Goal: Task Accomplishment & Management: Manage account settings

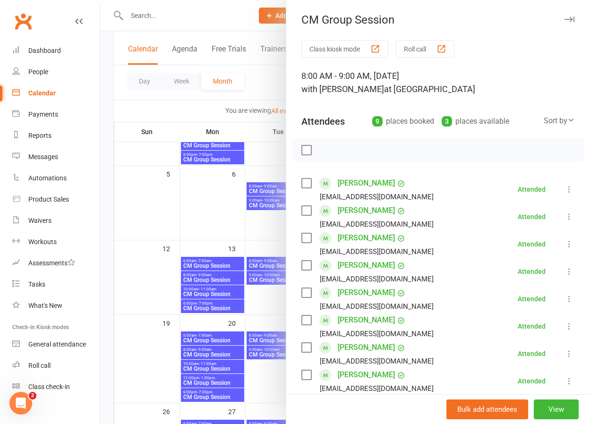
scroll to position [133, 0]
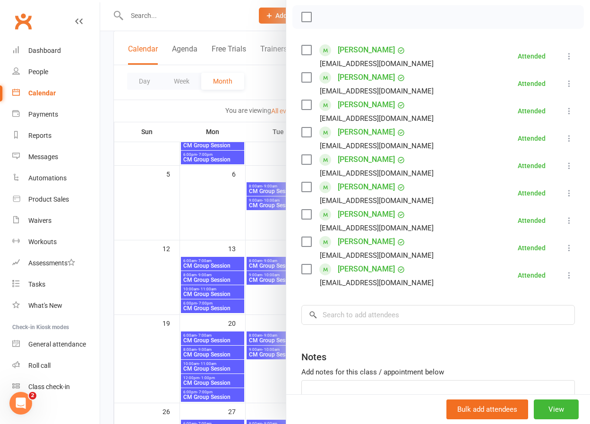
click at [221, 215] on div at bounding box center [345, 212] width 490 height 424
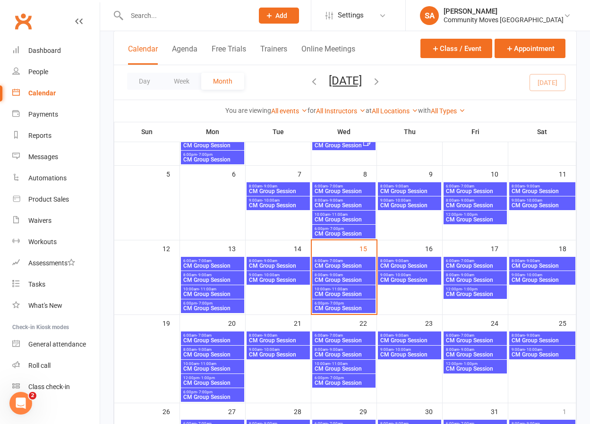
click at [340, 274] on span "- 9:00am" at bounding box center [335, 275] width 15 height 4
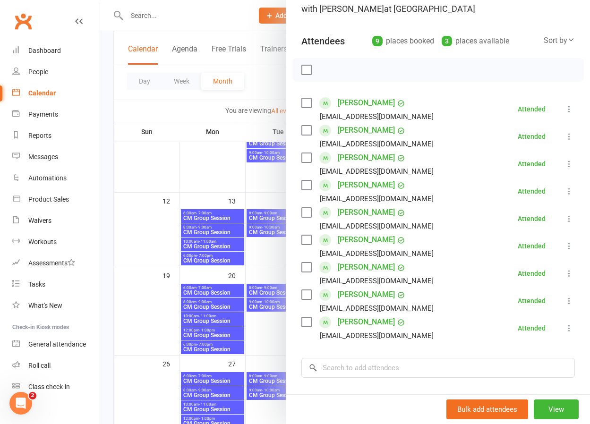
scroll to position [175, 0]
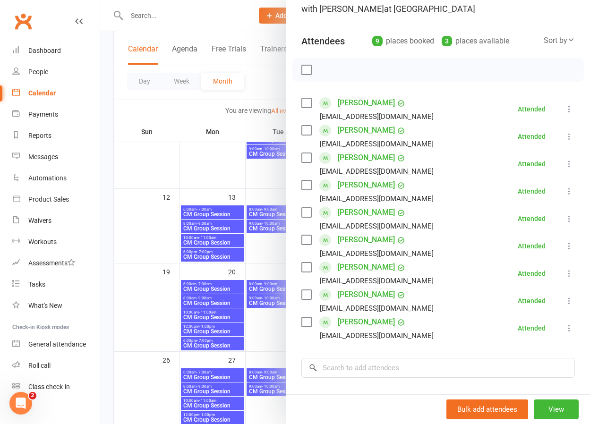
click at [257, 244] on div at bounding box center [345, 212] width 490 height 424
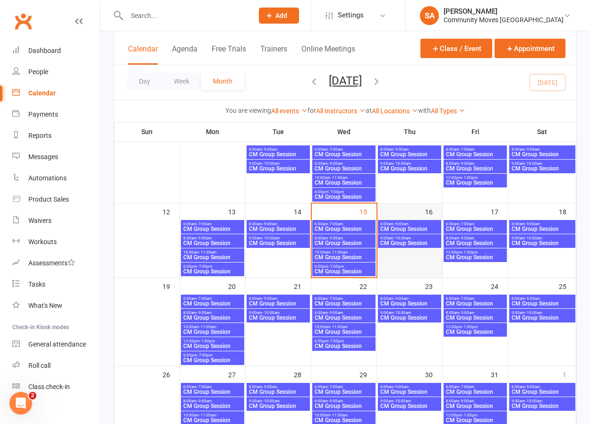
scroll to position [161, 0]
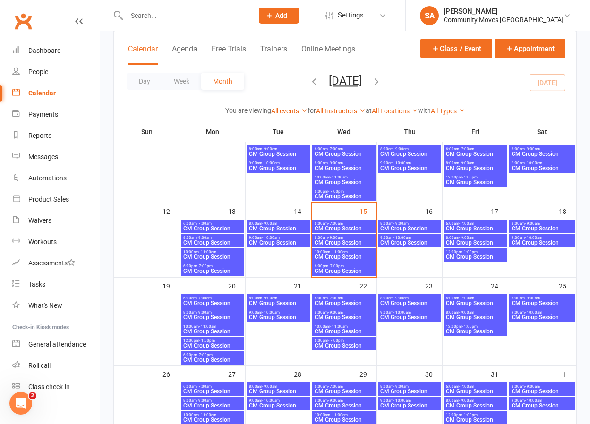
click at [408, 226] on span "CM Group Session" at bounding box center [410, 229] width 60 height 6
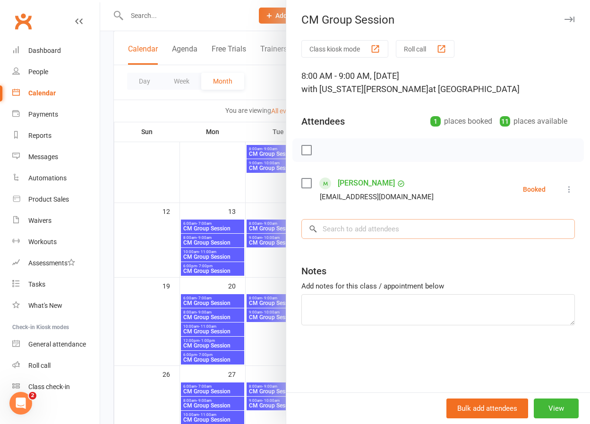
click at [348, 233] on input "search" at bounding box center [437, 229] width 273 height 20
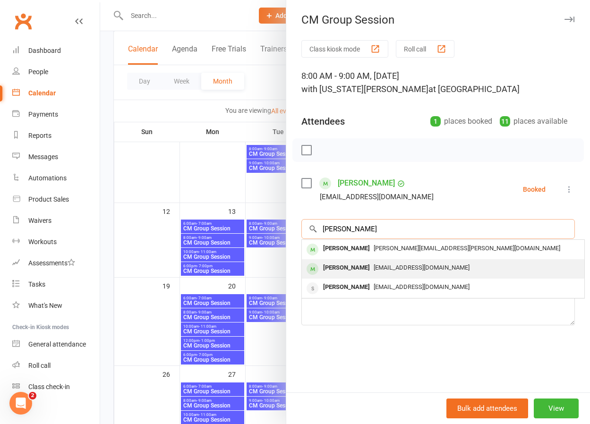
type input "[PERSON_NAME]"
click at [350, 266] on div "[PERSON_NAME]" at bounding box center [346, 268] width 54 height 14
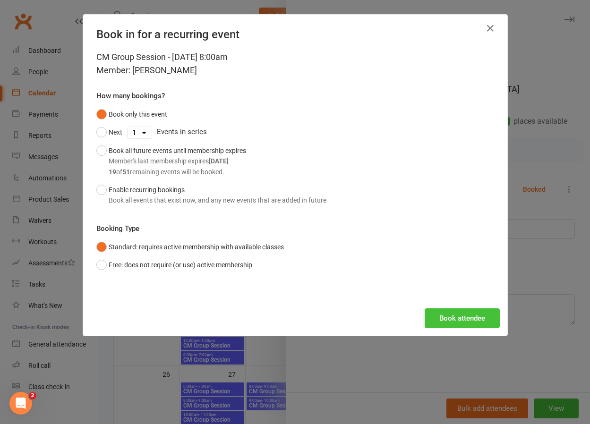
click at [457, 313] on button "Book attendee" at bounding box center [462, 318] width 75 height 20
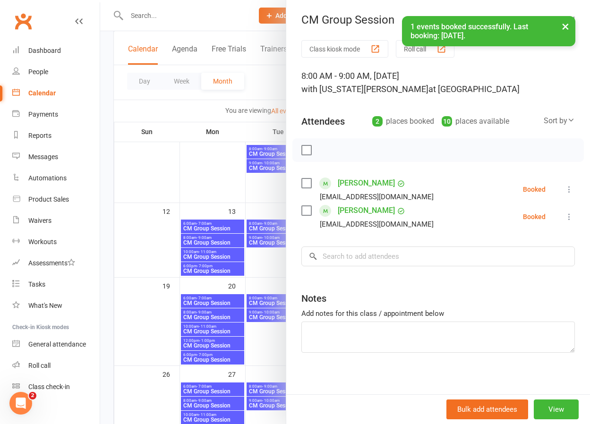
click at [268, 269] on div at bounding box center [345, 212] width 490 height 424
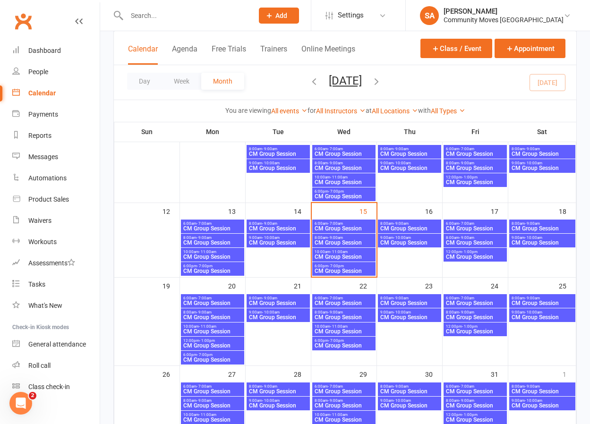
click at [469, 239] on div "8:00am - 9:00am CM Group Session" at bounding box center [475, 241] width 63 height 14
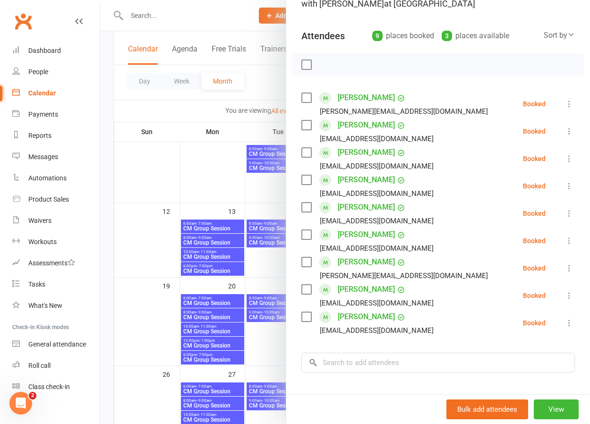
scroll to position [109, 0]
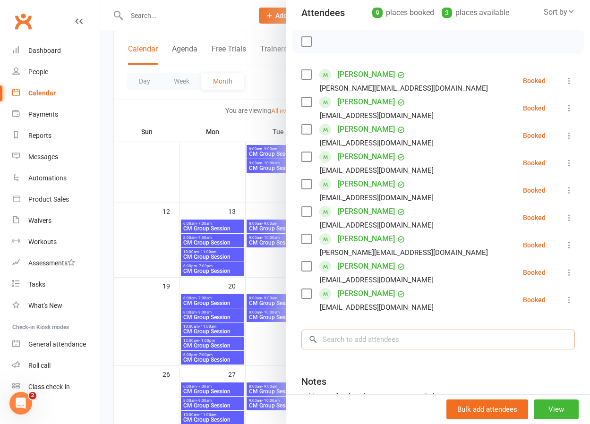
click at [363, 338] on input "search" at bounding box center [437, 340] width 273 height 20
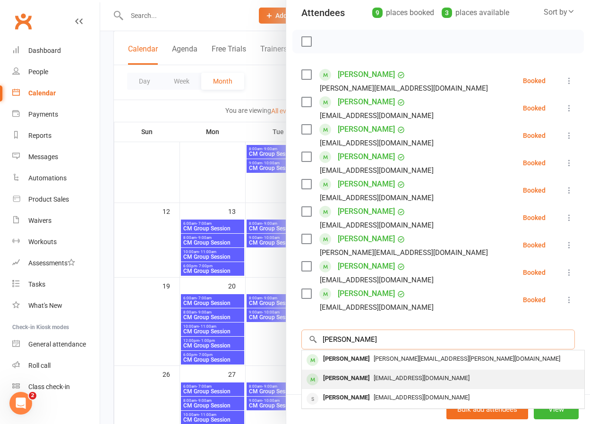
type input "[PERSON_NAME]"
click at [344, 380] on div "[PERSON_NAME]" at bounding box center [346, 379] width 54 height 14
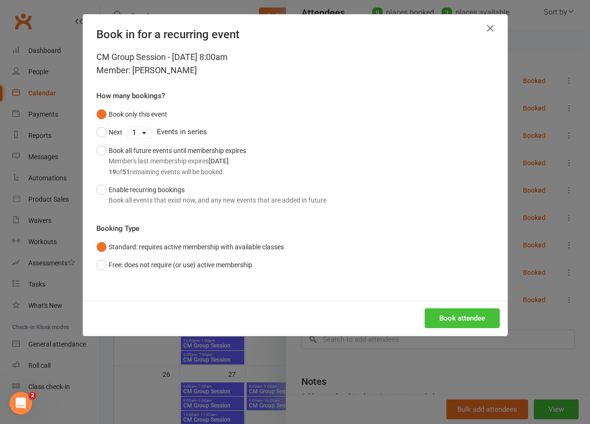
click at [442, 318] on button "Book attendee" at bounding box center [462, 318] width 75 height 20
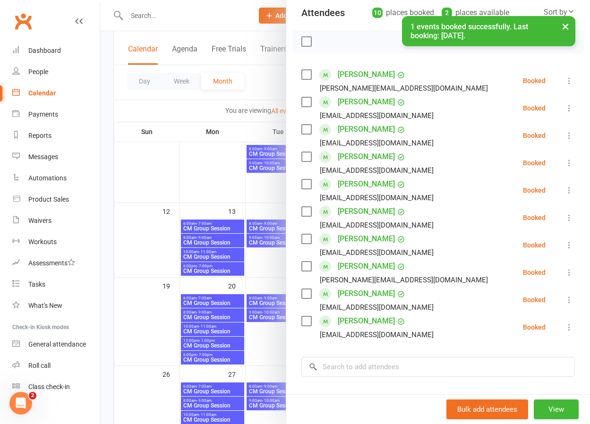
click at [143, 247] on div at bounding box center [345, 212] width 490 height 424
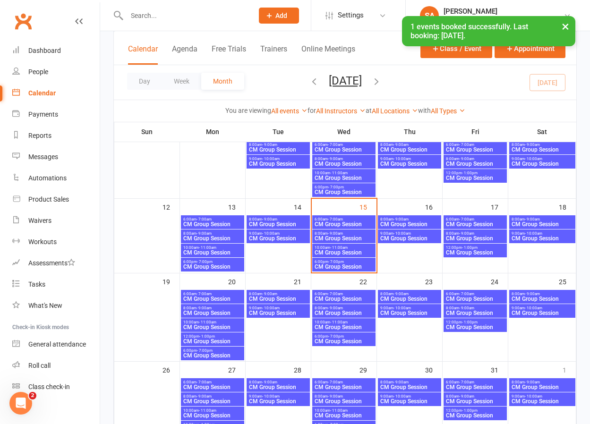
scroll to position [165, 0]
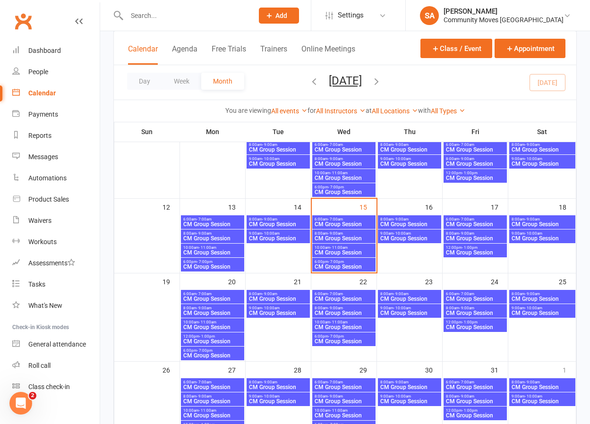
click at [156, 17] on input "text" at bounding box center [185, 15] width 123 height 13
type input "[PERSON_NAME]"
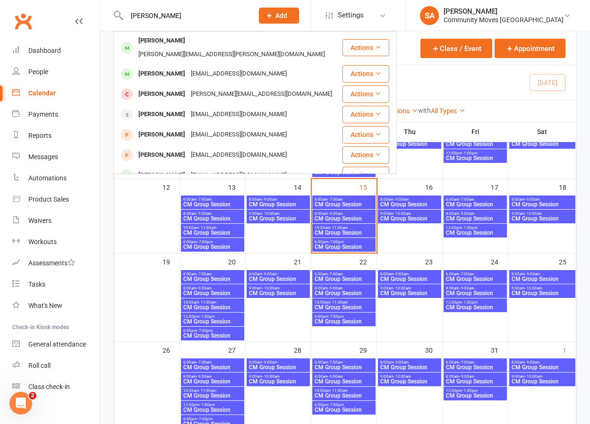
scroll to position [185, 0]
click at [166, 67] on div "[PERSON_NAME]" at bounding box center [162, 74] width 52 height 14
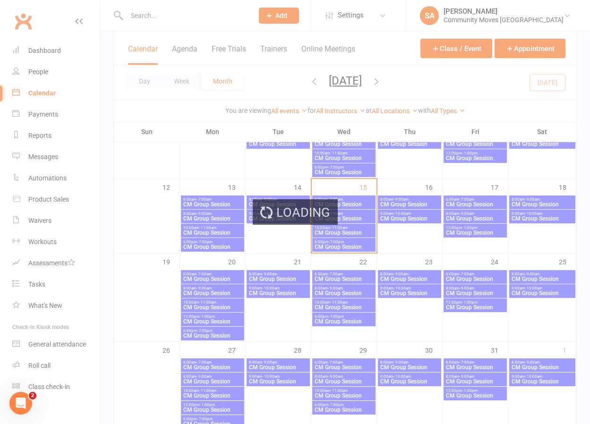
scroll to position [184, 0]
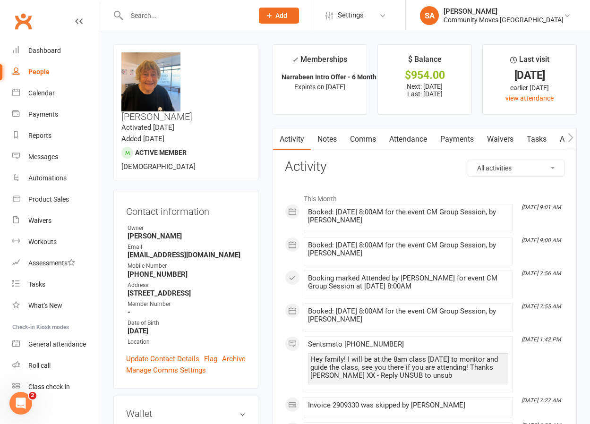
click at [458, 138] on link "Payments" at bounding box center [457, 139] width 47 height 22
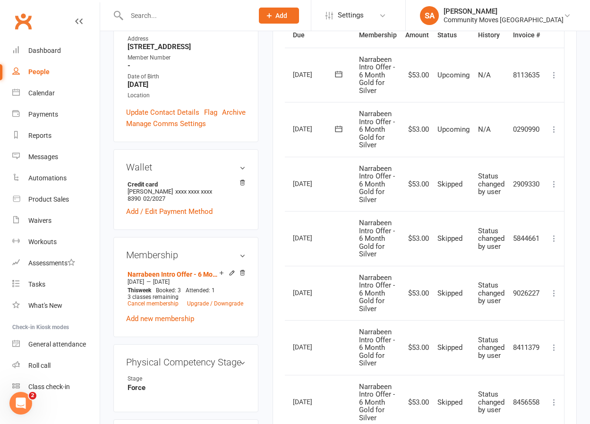
scroll to position [247, 0]
click at [554, 234] on icon at bounding box center [553, 238] width 9 height 9
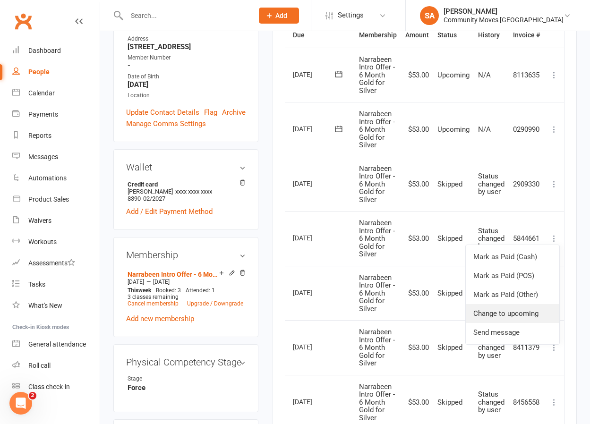
click at [516, 307] on link "Change to upcoming" at bounding box center [513, 313] width 94 height 19
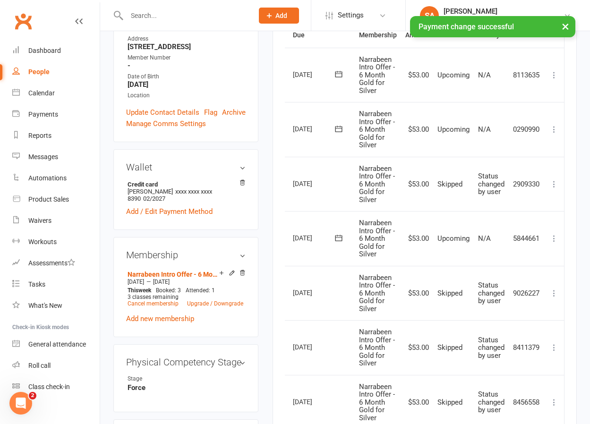
click at [553, 179] on icon at bounding box center [553, 183] width 9 height 9
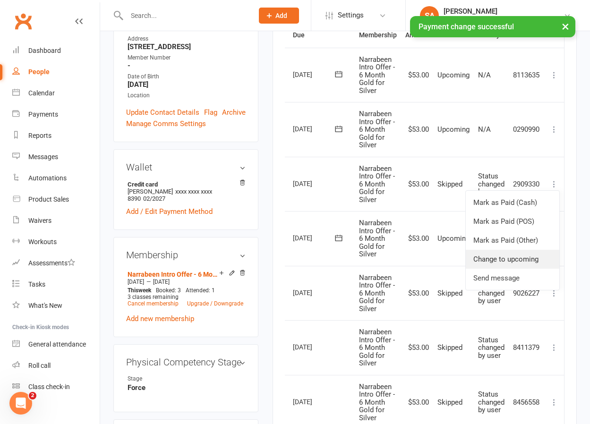
click at [507, 257] on link "Change to upcoming" at bounding box center [513, 259] width 94 height 19
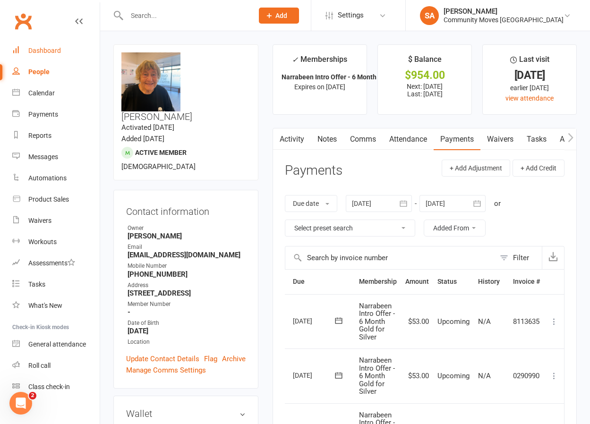
scroll to position [0, 0]
click at [47, 92] on div "Calendar" at bounding box center [41, 93] width 26 height 8
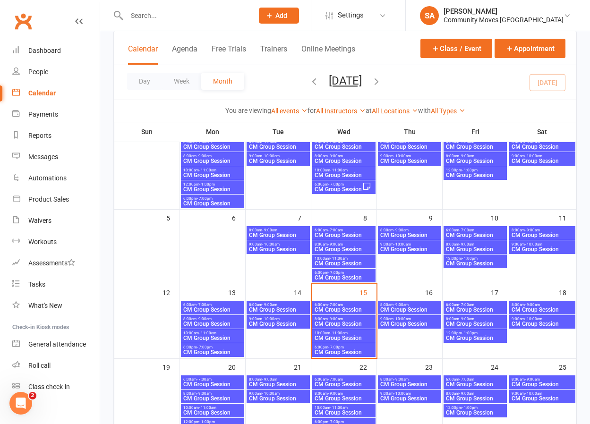
scroll to position [79, 0]
click at [394, 307] on span "CM Group Session" at bounding box center [410, 310] width 60 height 6
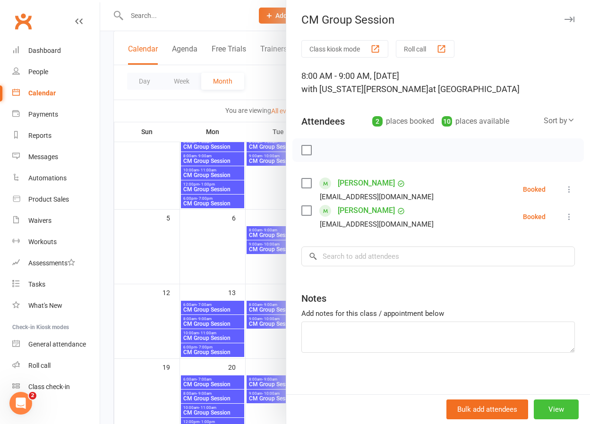
click at [563, 403] on button "View" at bounding box center [556, 410] width 45 height 20
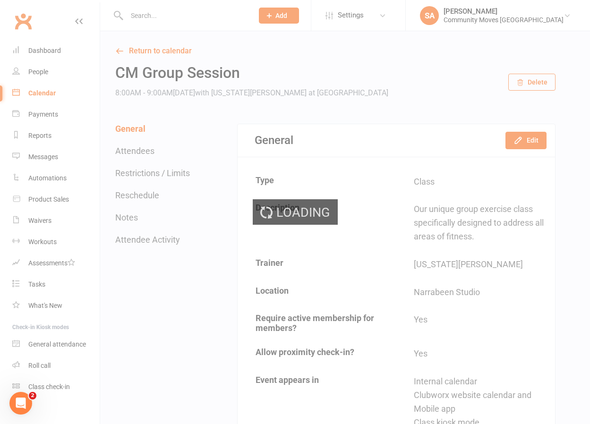
click at [526, 138] on button "Edit" at bounding box center [525, 140] width 41 height 17
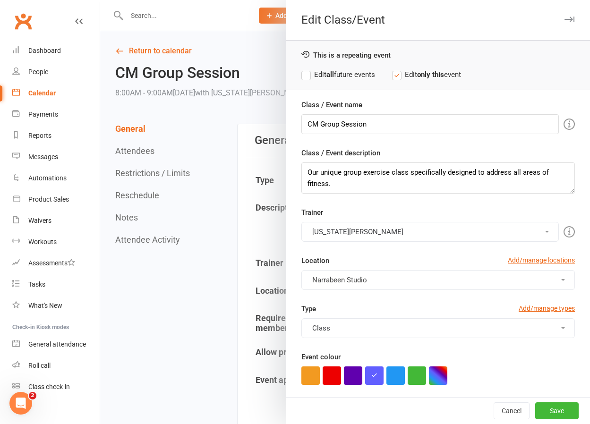
click at [548, 231] on span at bounding box center [547, 232] width 4 height 2
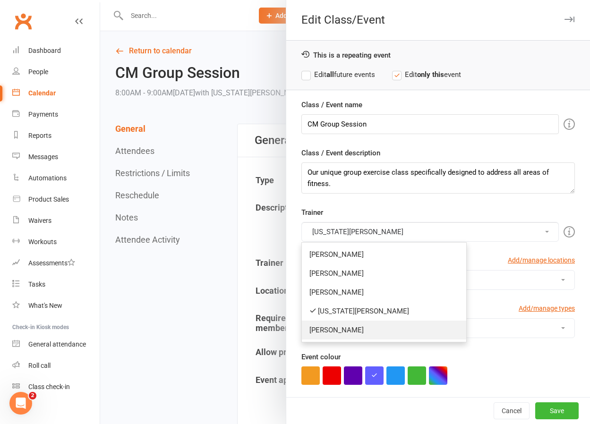
click at [345, 330] on link "[PERSON_NAME]" at bounding box center [384, 330] width 164 height 19
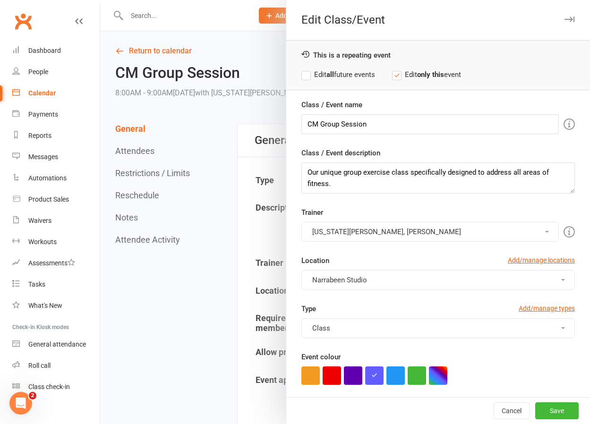
click at [340, 229] on button "[US_STATE][PERSON_NAME], [PERSON_NAME]" at bounding box center [429, 232] width 257 height 20
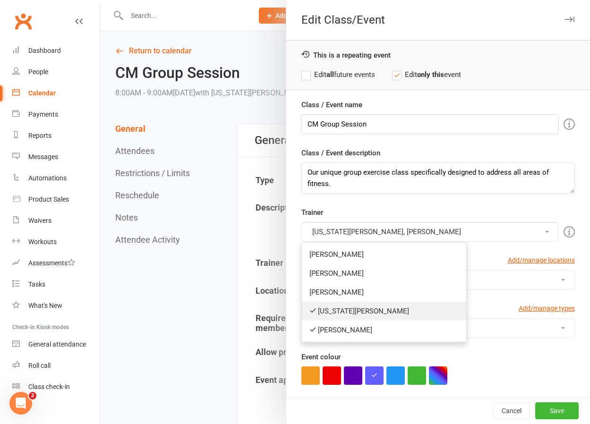
click at [342, 310] on link "[US_STATE][PERSON_NAME]" at bounding box center [384, 311] width 164 height 19
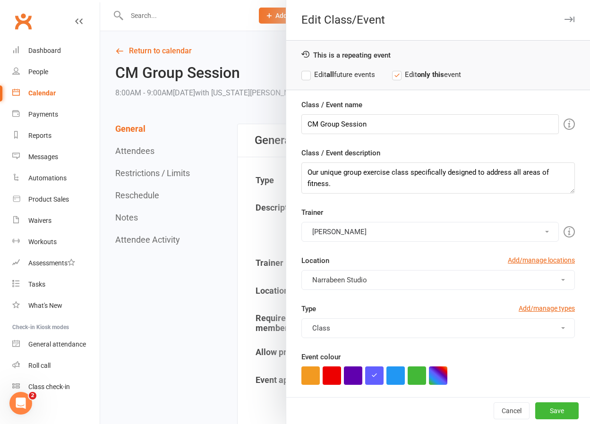
click at [562, 411] on button "Save" at bounding box center [556, 410] width 43 height 17
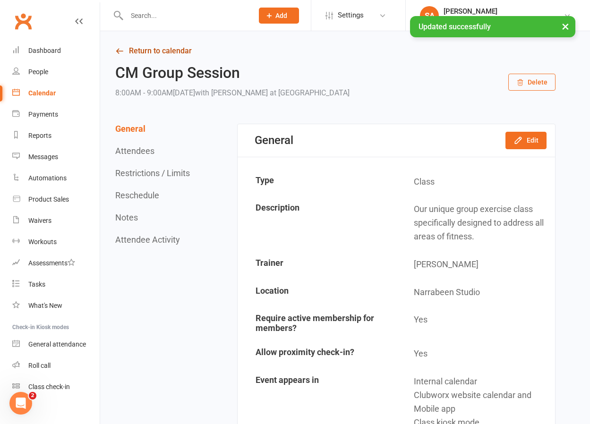
click at [128, 49] on link "Return to calendar" at bounding box center [335, 50] width 440 height 13
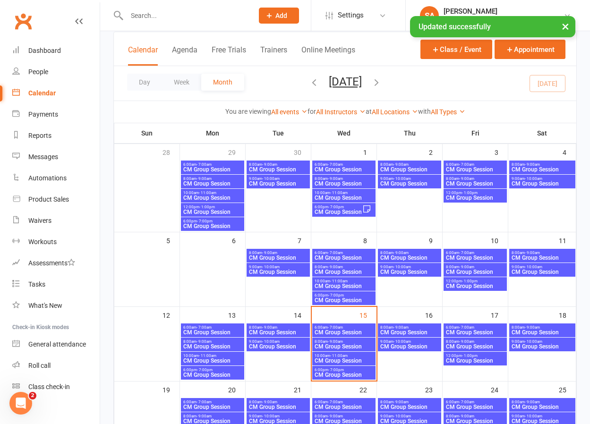
scroll to position [59, 0]
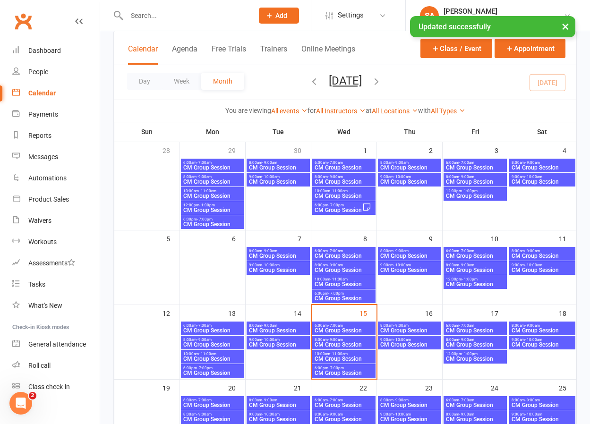
click at [407, 342] on span "CM Group Session" at bounding box center [410, 345] width 60 height 6
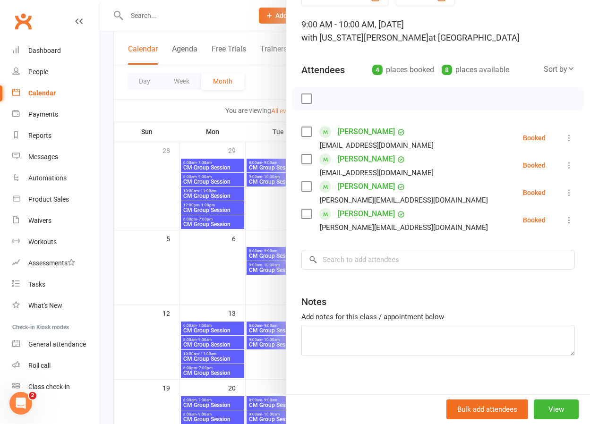
scroll to position [53, 0]
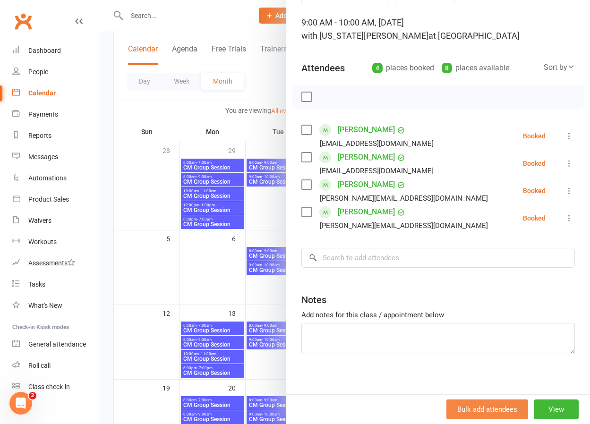
click at [555, 408] on button "View" at bounding box center [556, 410] width 45 height 20
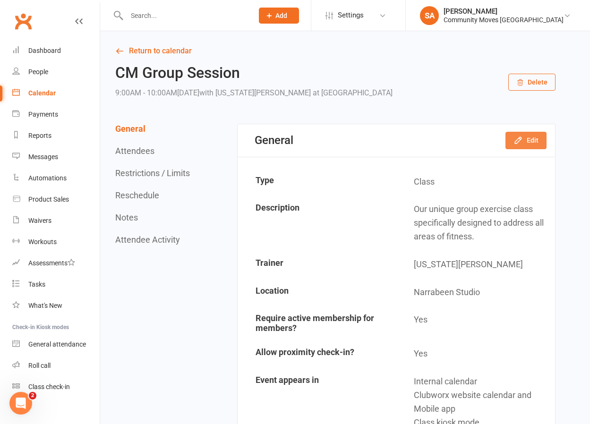
click at [538, 137] on button "Edit" at bounding box center [525, 140] width 41 height 17
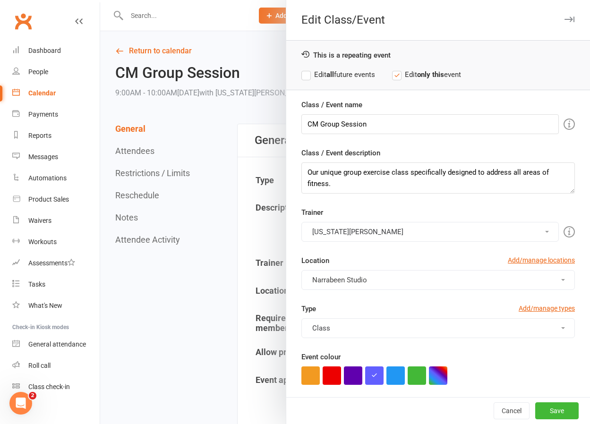
click at [411, 230] on button "[US_STATE][PERSON_NAME]" at bounding box center [429, 232] width 257 height 20
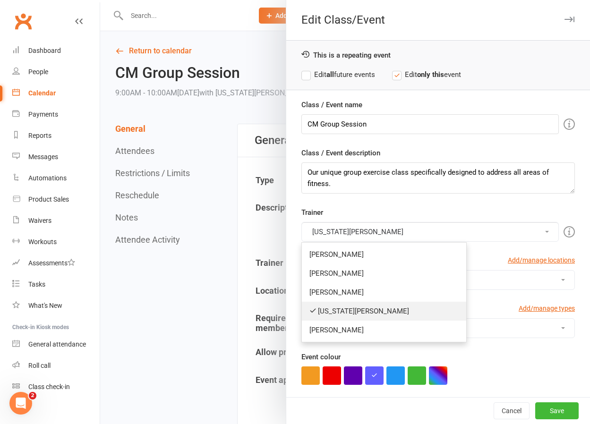
click at [354, 312] on link "[US_STATE][PERSON_NAME]" at bounding box center [384, 311] width 164 height 19
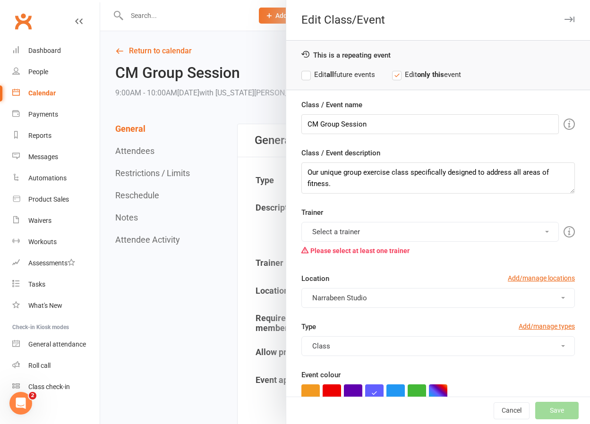
click at [379, 232] on button "Select a trainer" at bounding box center [429, 232] width 257 height 20
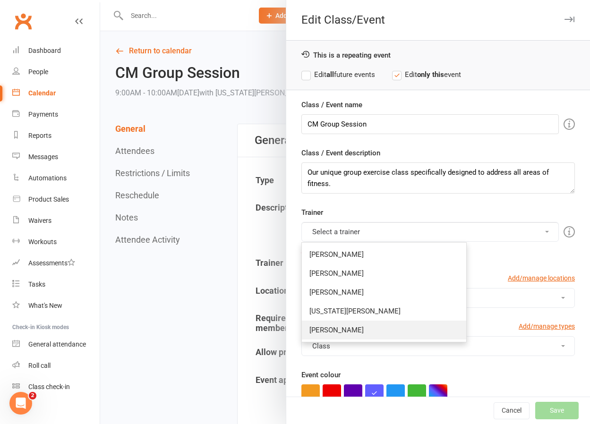
click at [340, 329] on link "[PERSON_NAME]" at bounding box center [384, 330] width 164 height 19
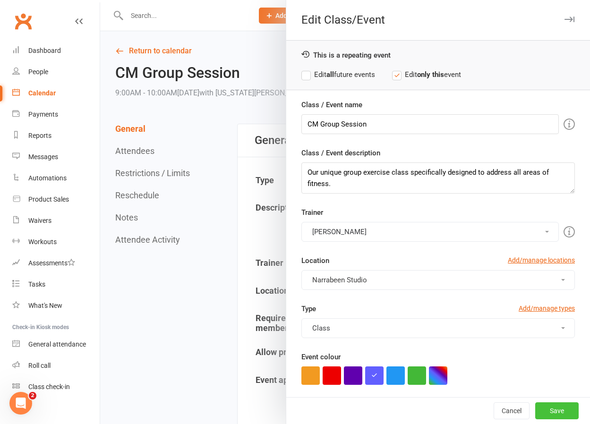
click at [551, 410] on button "Save" at bounding box center [556, 410] width 43 height 17
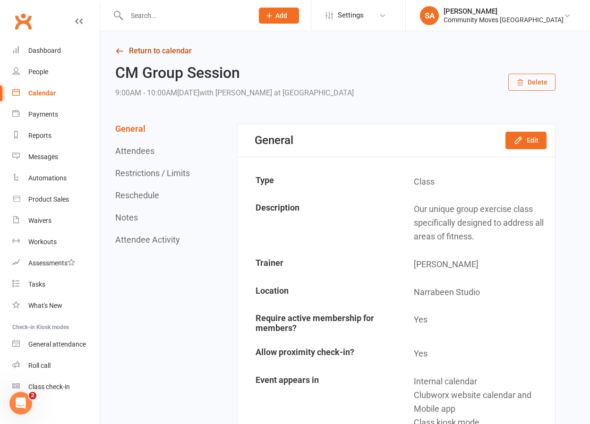
click at [172, 52] on link "Return to calendar" at bounding box center [335, 50] width 440 height 13
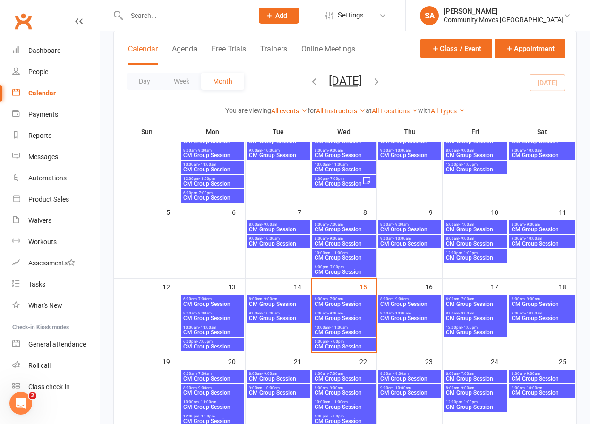
scroll to position [85, 0]
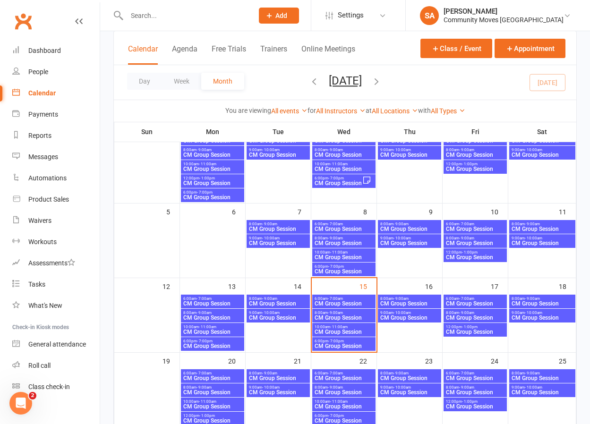
click at [419, 311] on span "9:00am - 10:00am" at bounding box center [410, 313] width 60 height 4
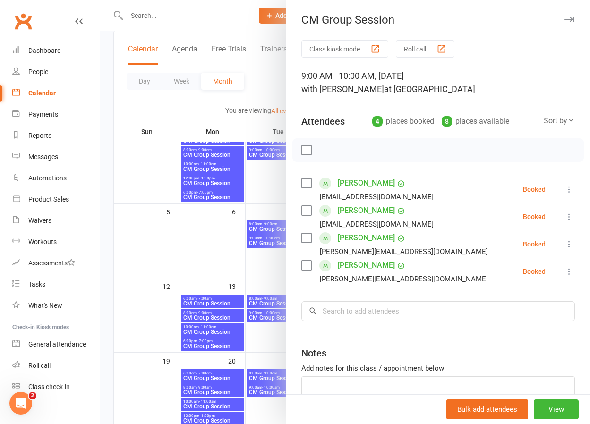
click at [264, 84] on div at bounding box center [345, 212] width 490 height 424
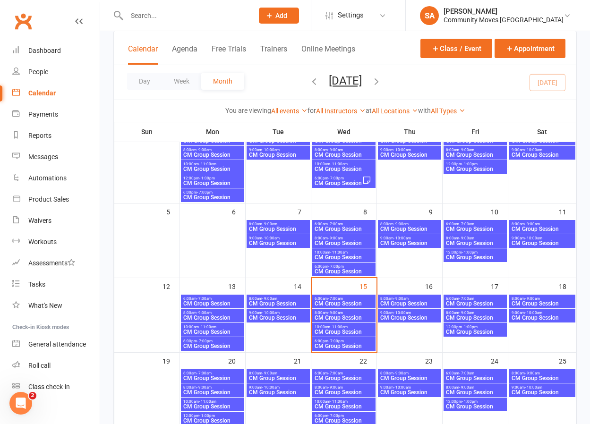
click at [398, 298] on span "- 9:00am" at bounding box center [400, 299] width 15 height 4
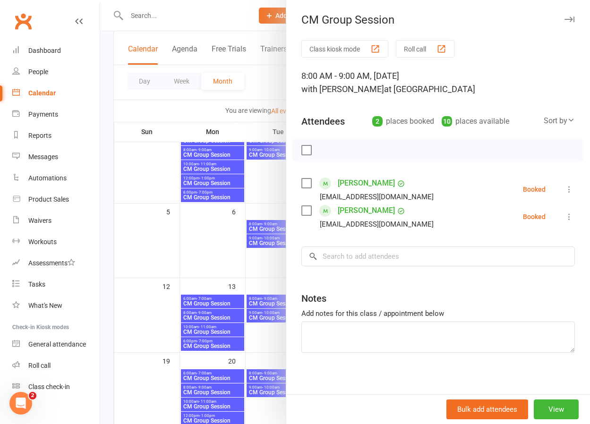
scroll to position [86, 0]
click at [260, 77] on div at bounding box center [345, 212] width 490 height 424
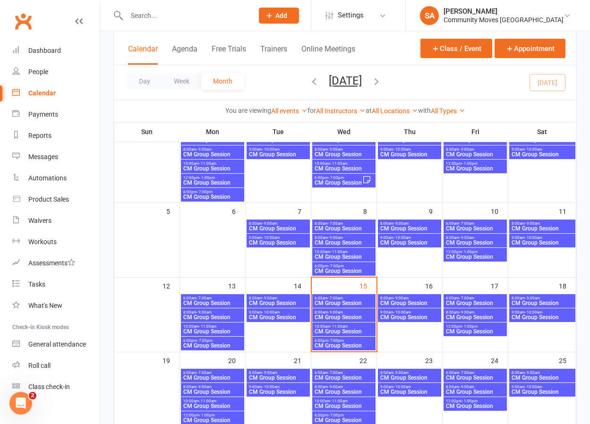
click at [537, 300] on span "CM Group Session" at bounding box center [542, 303] width 62 height 6
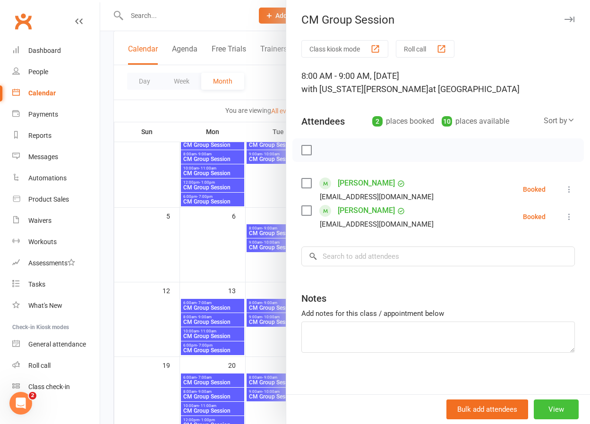
scroll to position [2, 0]
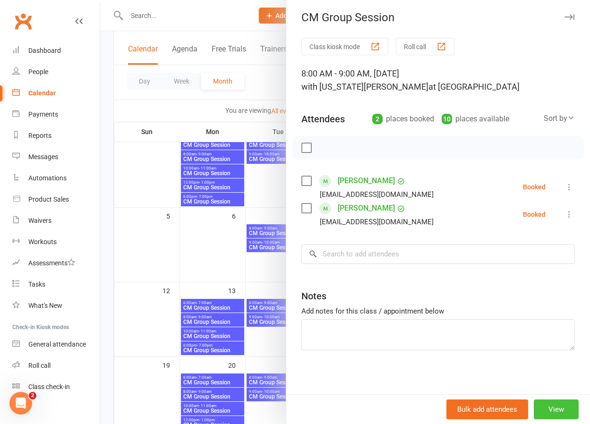
click at [556, 408] on button "View" at bounding box center [556, 410] width 45 height 20
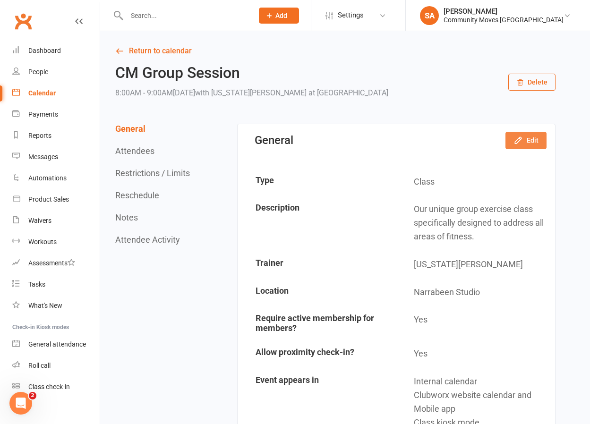
scroll to position [0, 0]
click at [529, 138] on button "Edit" at bounding box center [525, 139] width 41 height 17
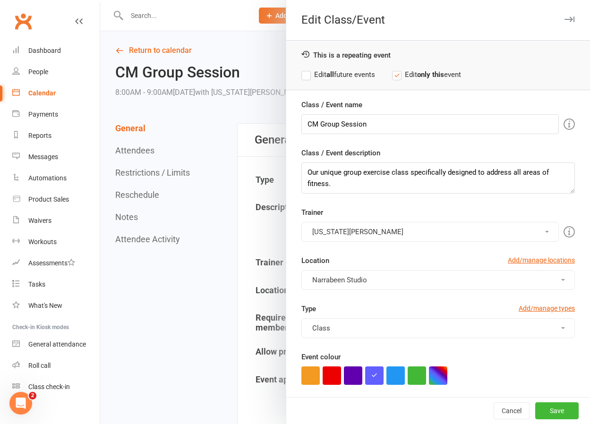
click at [495, 233] on button "[US_STATE][PERSON_NAME]" at bounding box center [429, 232] width 257 height 20
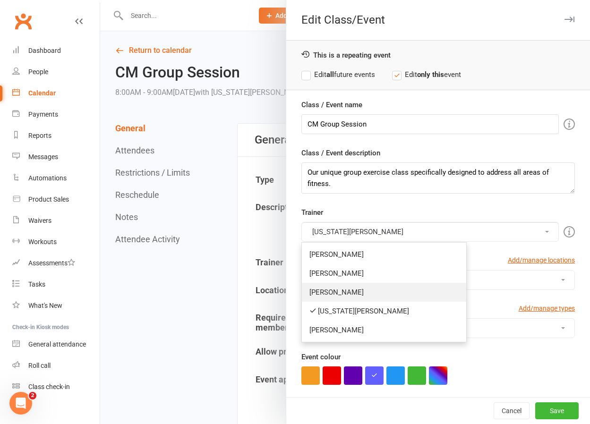
click at [342, 291] on link "[PERSON_NAME]" at bounding box center [384, 292] width 164 height 19
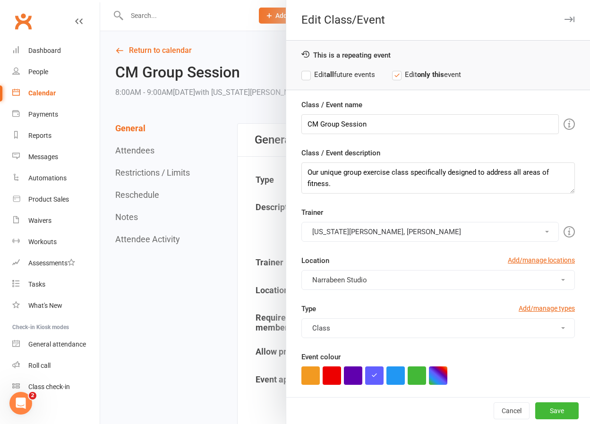
click at [347, 234] on button "[US_STATE][PERSON_NAME], [PERSON_NAME]" at bounding box center [429, 232] width 257 height 20
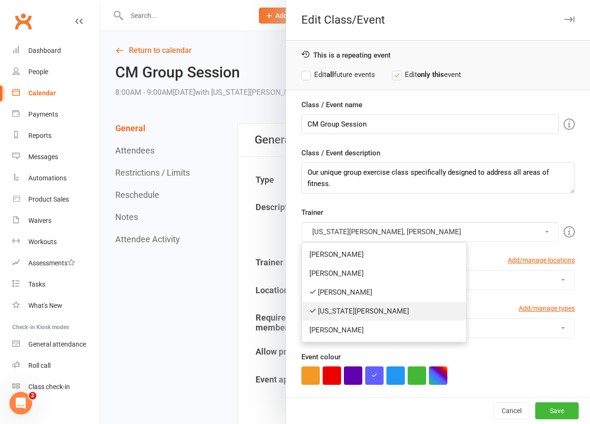
click at [342, 306] on link "[US_STATE][PERSON_NAME]" at bounding box center [384, 311] width 164 height 19
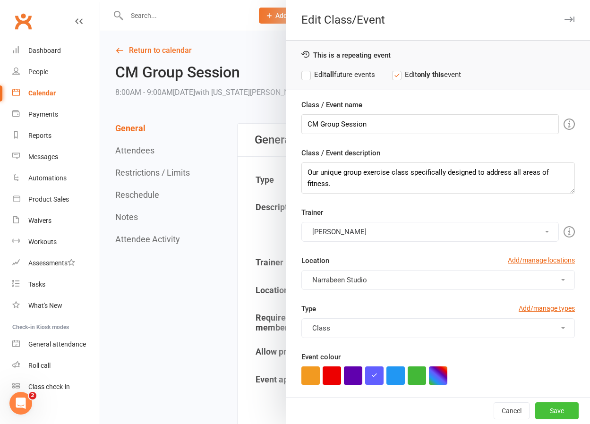
click at [565, 409] on button "Save" at bounding box center [556, 410] width 43 height 17
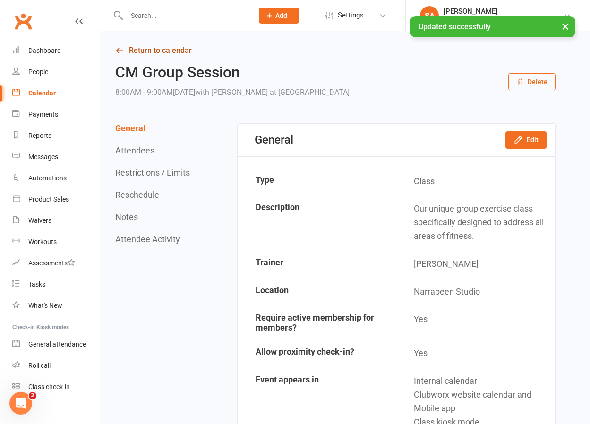
click at [146, 51] on link "Return to calendar" at bounding box center [335, 50] width 440 height 13
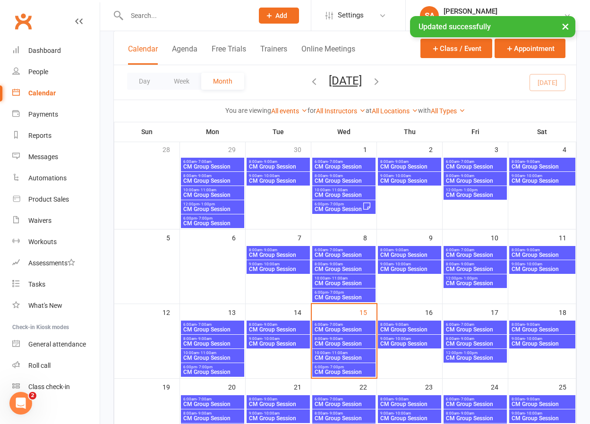
scroll to position [60, 0]
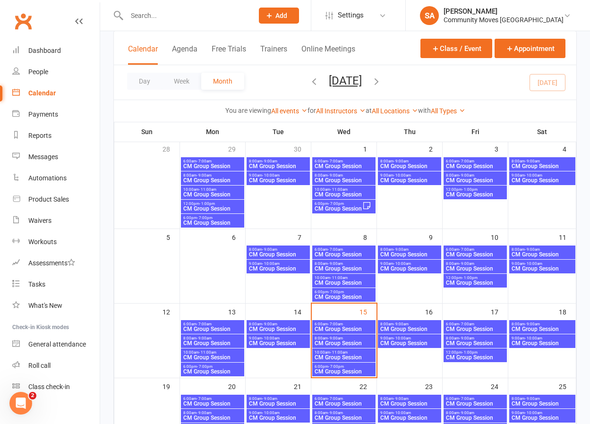
click at [530, 265] on span "- 10:00am" at bounding box center [533, 264] width 17 height 4
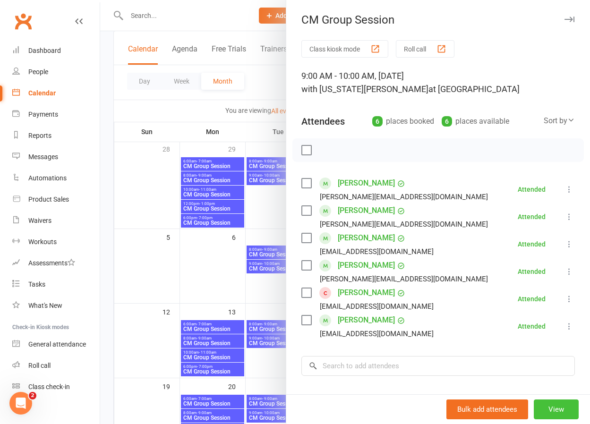
click at [545, 410] on button "View" at bounding box center [556, 410] width 45 height 20
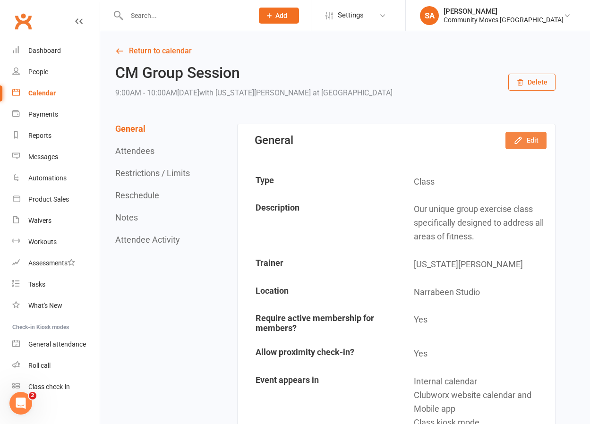
click at [516, 144] on icon "button" at bounding box center [518, 140] width 6 height 6
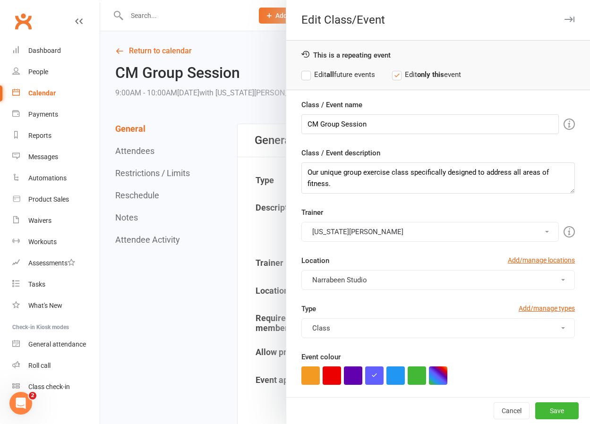
click at [307, 76] on label "Edit all future events" at bounding box center [338, 74] width 74 height 11
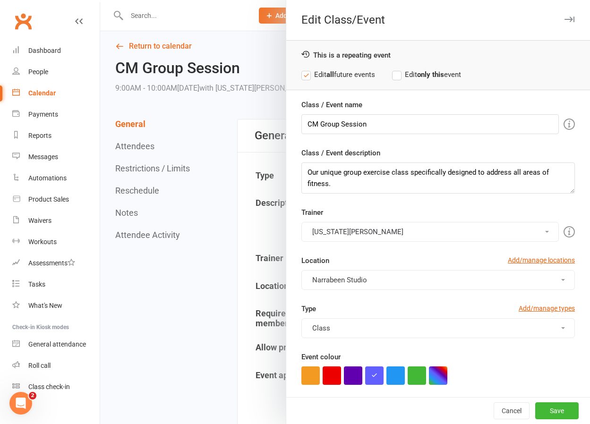
scroll to position [6, 0]
click at [363, 228] on button "[US_STATE][PERSON_NAME]" at bounding box center [429, 232] width 257 height 20
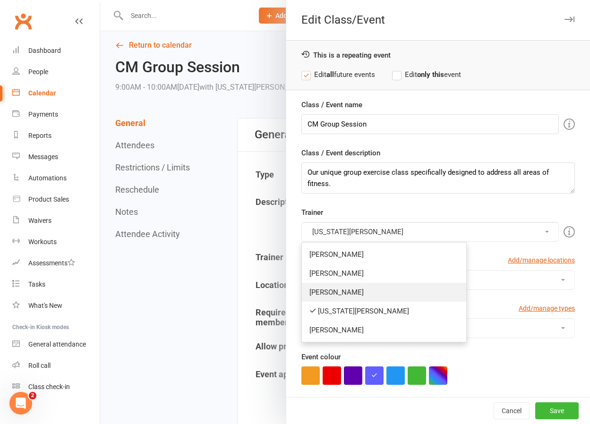
click at [339, 291] on link "[PERSON_NAME]" at bounding box center [384, 292] width 164 height 19
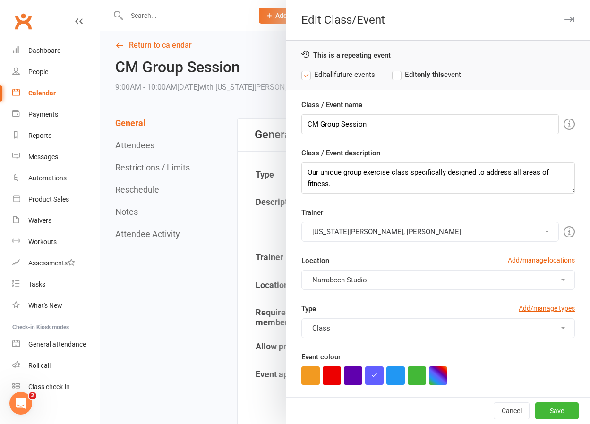
click at [353, 228] on button "[US_STATE][PERSON_NAME], [PERSON_NAME]" at bounding box center [429, 232] width 257 height 20
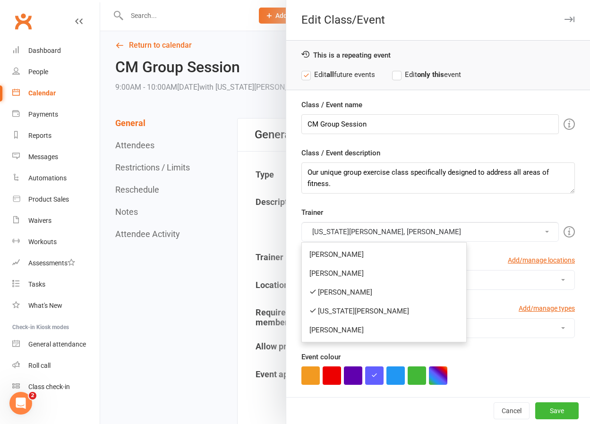
click at [352, 307] on link "[US_STATE][PERSON_NAME]" at bounding box center [384, 311] width 164 height 19
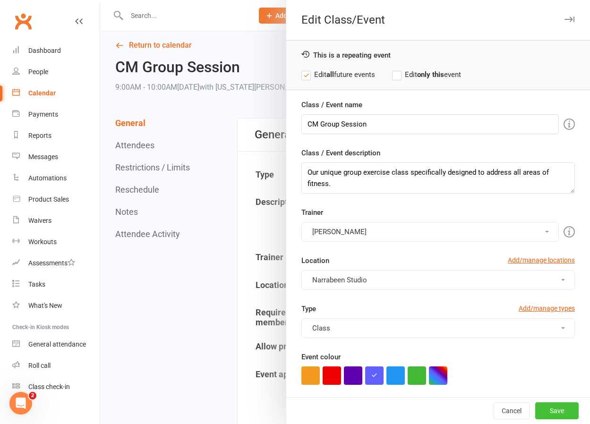
click at [555, 404] on button "Save" at bounding box center [556, 410] width 43 height 17
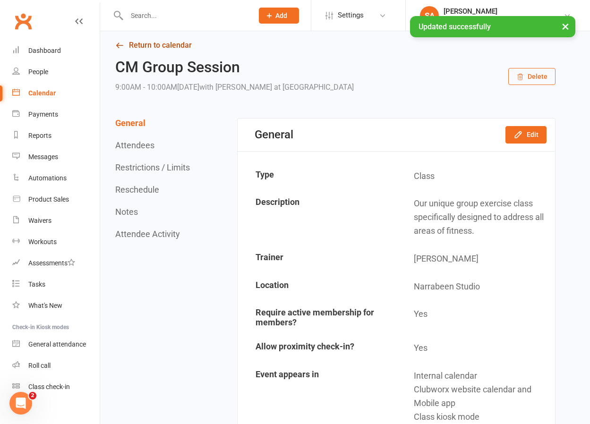
click at [140, 43] on link "Return to calendar" at bounding box center [335, 45] width 440 height 13
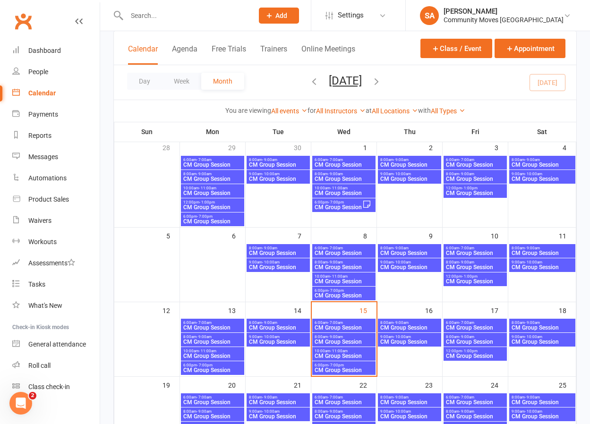
scroll to position [66, 0]
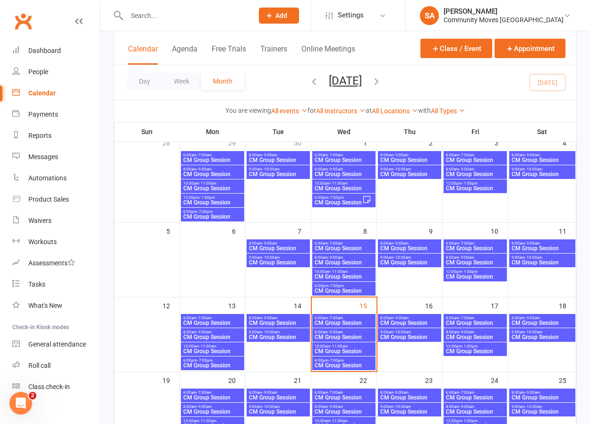
click at [531, 316] on span "- 9:00am" at bounding box center [532, 318] width 15 height 4
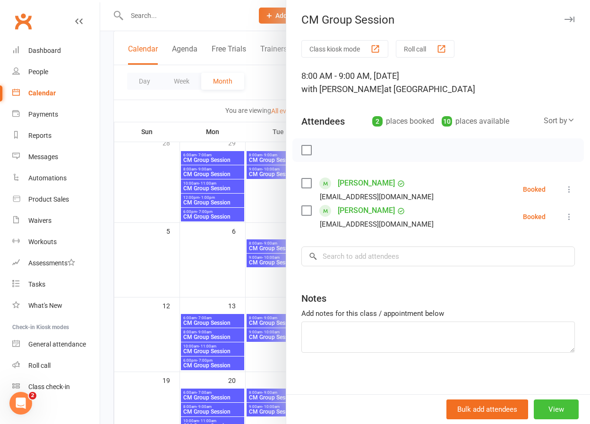
click at [561, 405] on button "View" at bounding box center [556, 410] width 45 height 20
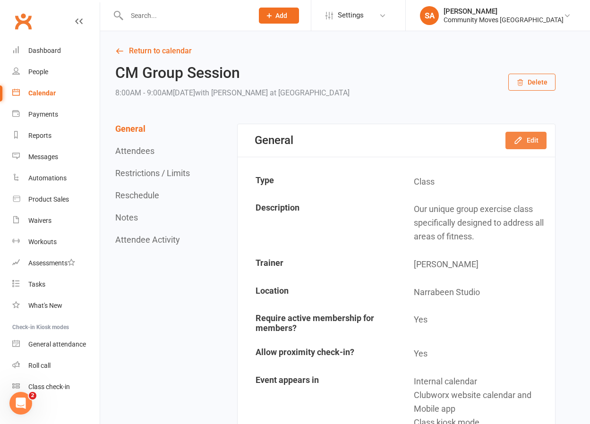
click at [525, 140] on button "Edit" at bounding box center [525, 140] width 41 height 17
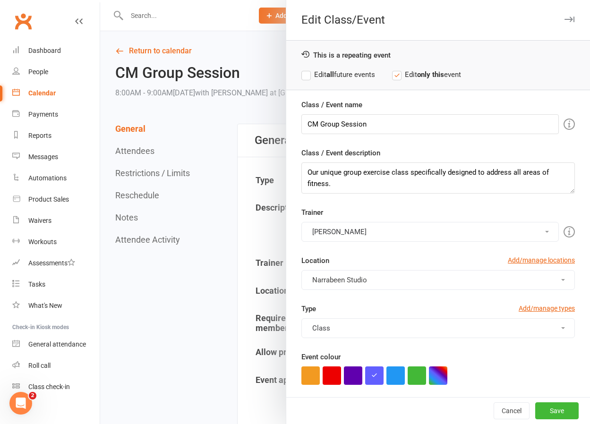
click at [306, 74] on label "Edit all future events" at bounding box center [338, 74] width 74 height 11
click at [406, 237] on button "[PERSON_NAME]" at bounding box center [429, 232] width 257 height 20
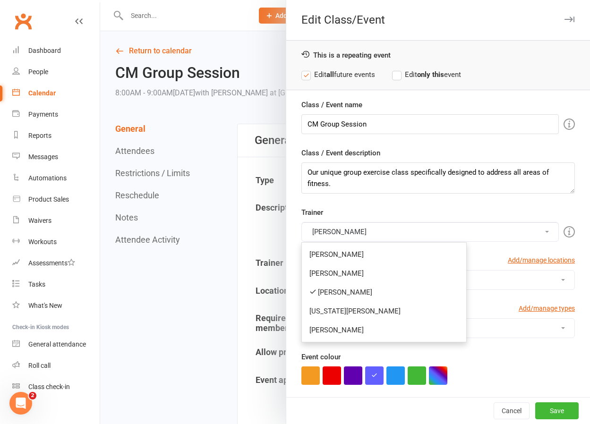
click at [342, 306] on link "[US_STATE][PERSON_NAME]" at bounding box center [384, 311] width 164 height 19
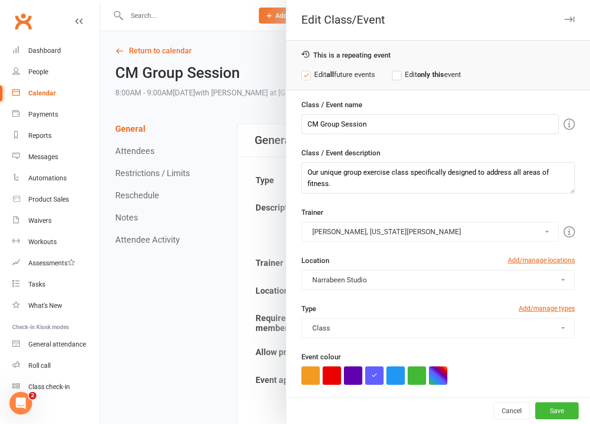
click at [364, 233] on button "[PERSON_NAME], [US_STATE][PERSON_NAME]" at bounding box center [429, 232] width 257 height 20
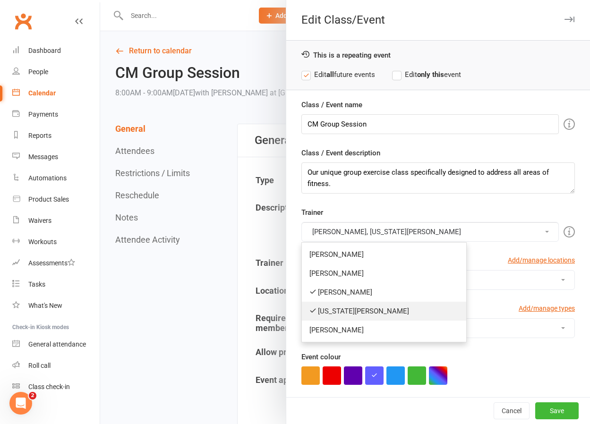
click at [358, 310] on link "[US_STATE][PERSON_NAME]" at bounding box center [384, 311] width 164 height 19
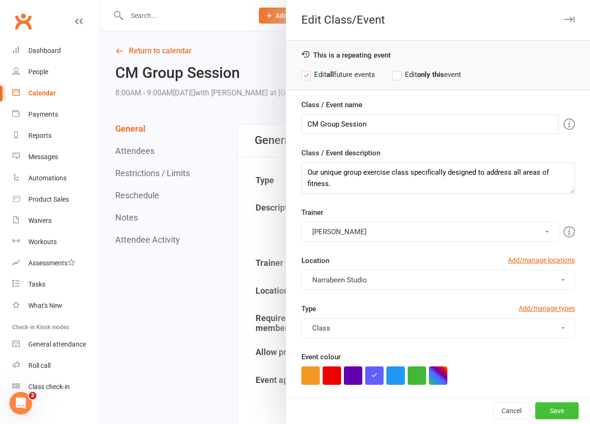
click at [559, 409] on button "Save" at bounding box center [556, 410] width 43 height 17
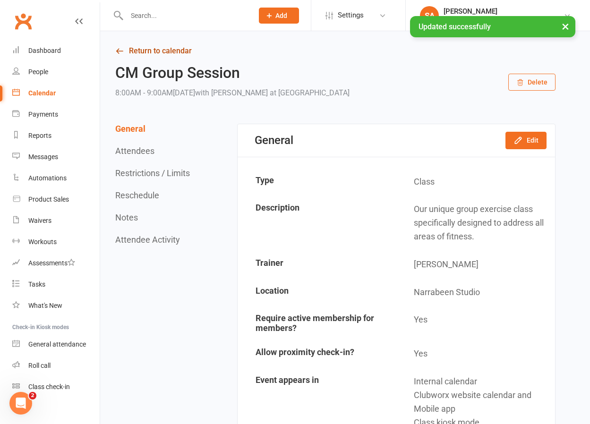
click at [143, 53] on link "Return to calendar" at bounding box center [335, 50] width 440 height 13
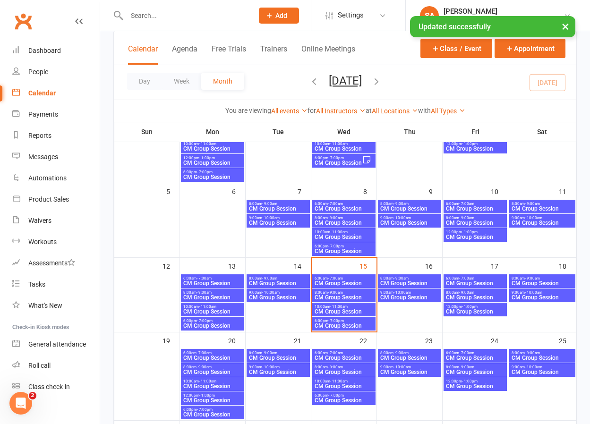
scroll to position [107, 0]
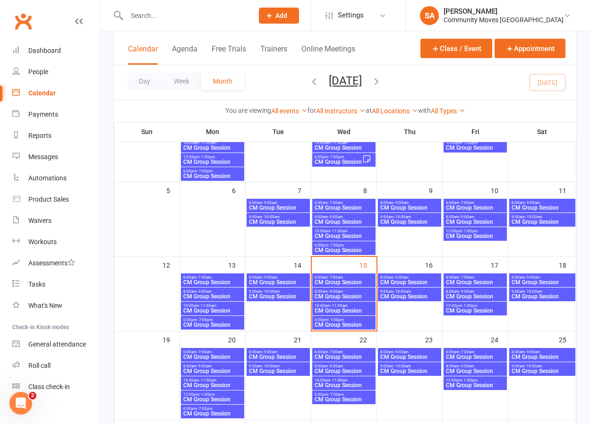
click at [402, 278] on span "- 9:00am" at bounding box center [400, 277] width 15 height 4
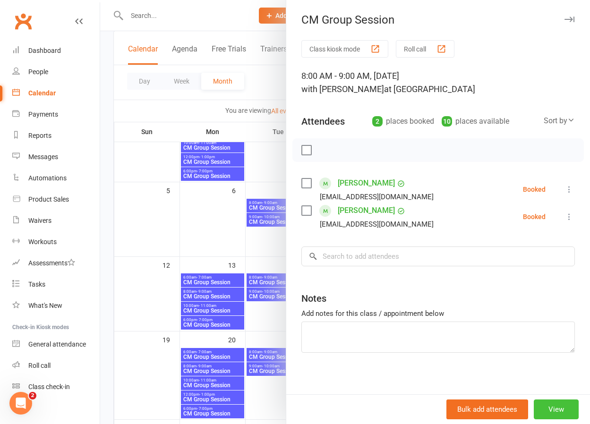
click at [552, 404] on button "View" at bounding box center [556, 410] width 45 height 20
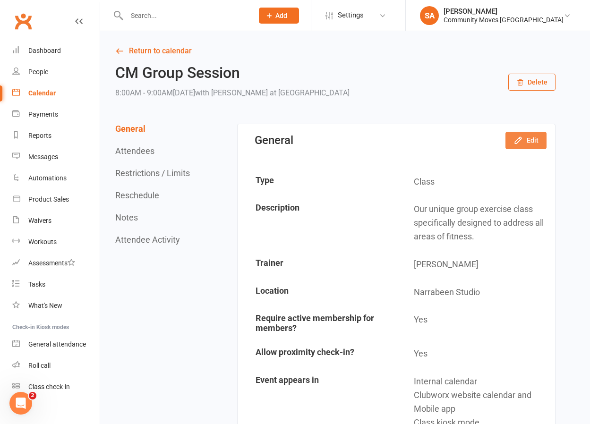
click at [518, 139] on icon "button" at bounding box center [518, 140] width 6 height 6
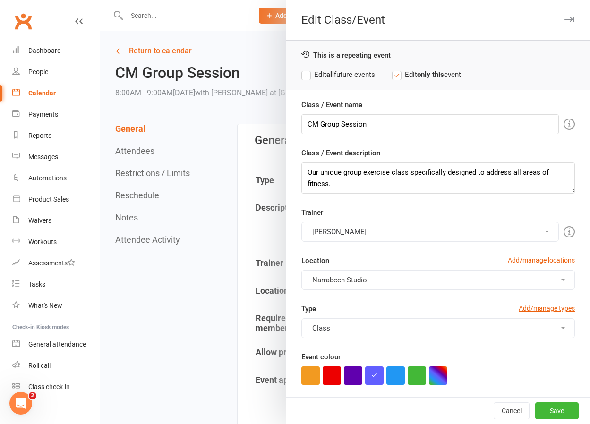
click at [304, 75] on label "Edit all future events" at bounding box center [338, 74] width 74 height 11
click at [565, 408] on button "Save" at bounding box center [556, 410] width 43 height 17
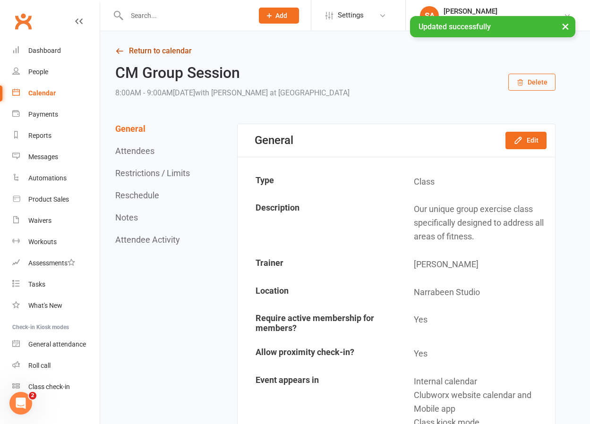
click at [143, 47] on link "Return to calendar" at bounding box center [335, 50] width 440 height 13
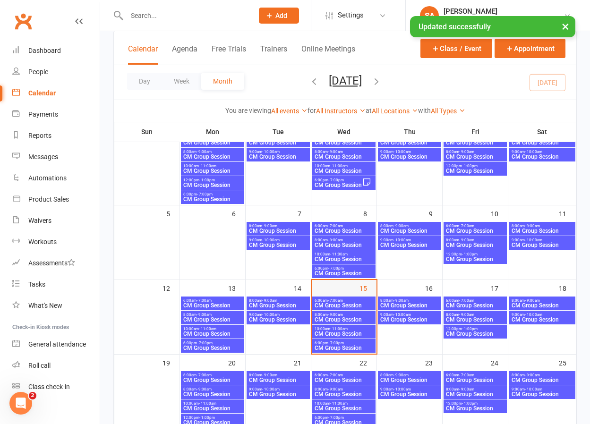
scroll to position [85, 0]
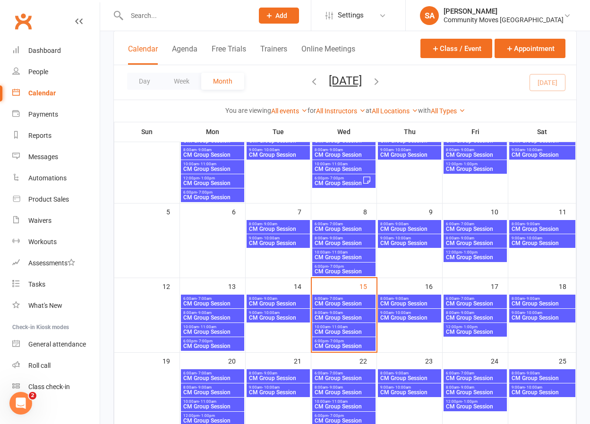
click at [401, 314] on span "- 10:00am" at bounding box center [401, 313] width 17 height 4
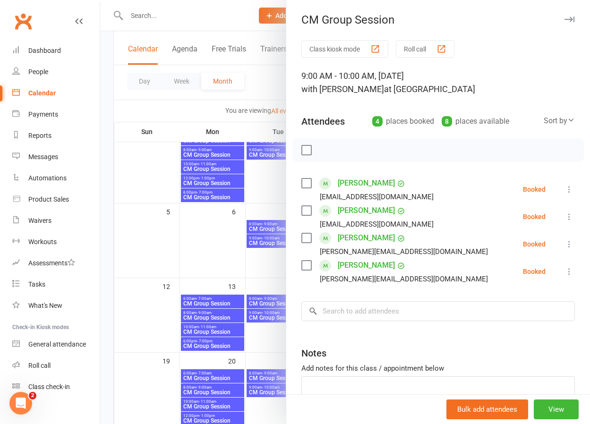
scroll to position [0, 0]
click at [550, 410] on button "View" at bounding box center [556, 410] width 45 height 20
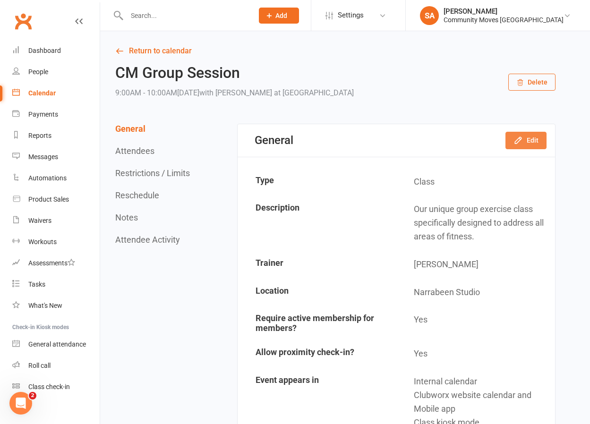
click at [531, 135] on button "Edit" at bounding box center [525, 140] width 41 height 17
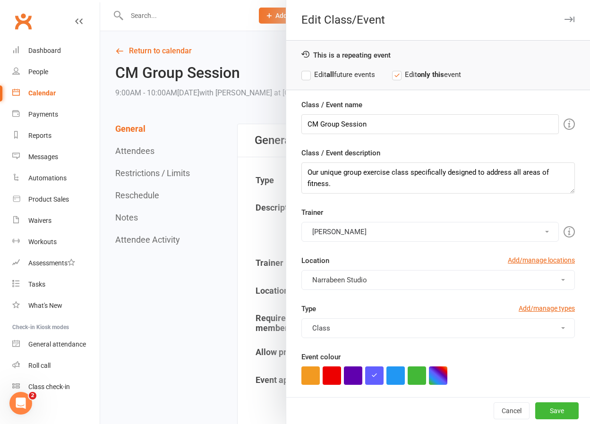
click at [306, 76] on label "Edit all future events" at bounding box center [338, 74] width 74 height 11
click at [563, 411] on button "Save" at bounding box center [556, 410] width 43 height 17
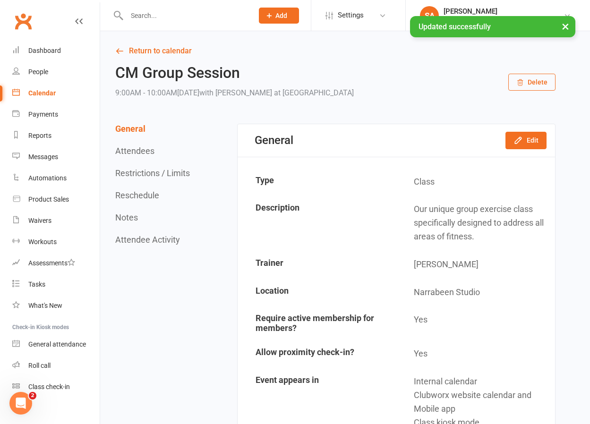
scroll to position [0, 0]
click at [168, 51] on link "Return to calendar" at bounding box center [335, 50] width 440 height 13
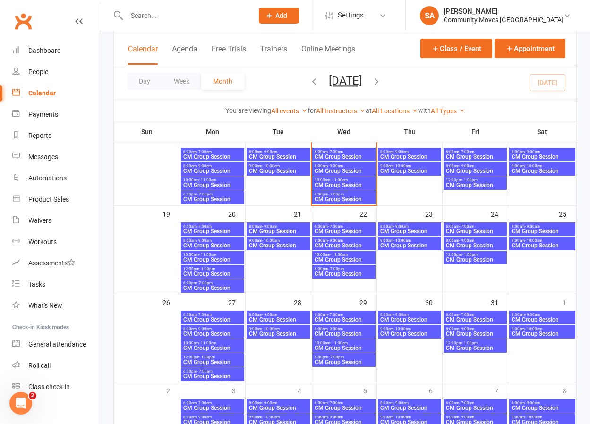
scroll to position [233, 0]
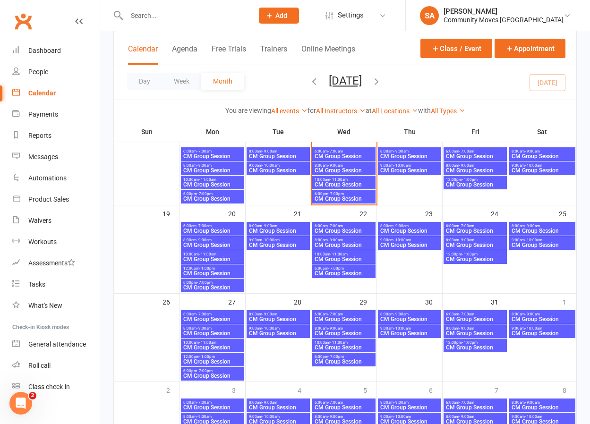
click at [407, 228] on span "CM Group Session" at bounding box center [410, 231] width 60 height 6
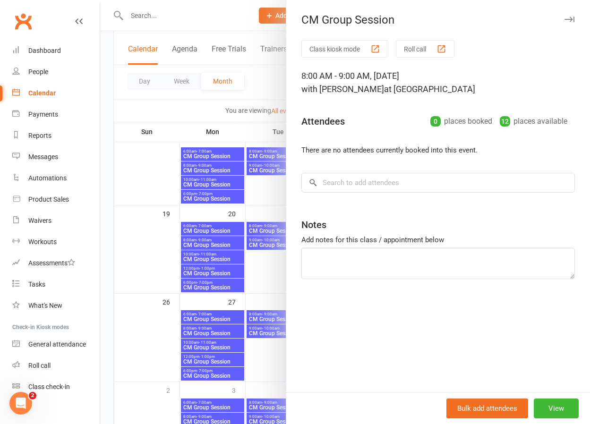
click at [269, 281] on div at bounding box center [345, 212] width 490 height 424
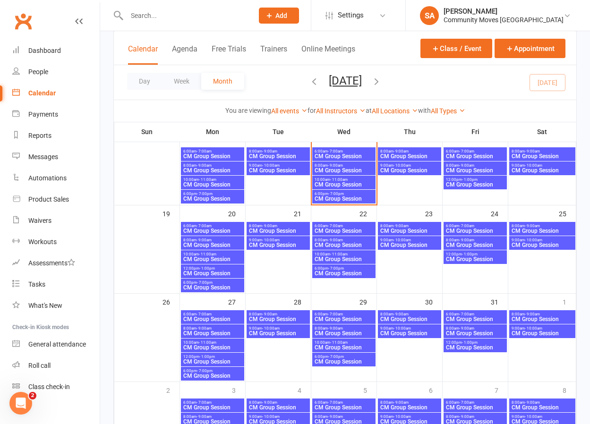
click at [394, 332] on span "CM Group Session" at bounding box center [410, 334] width 60 height 6
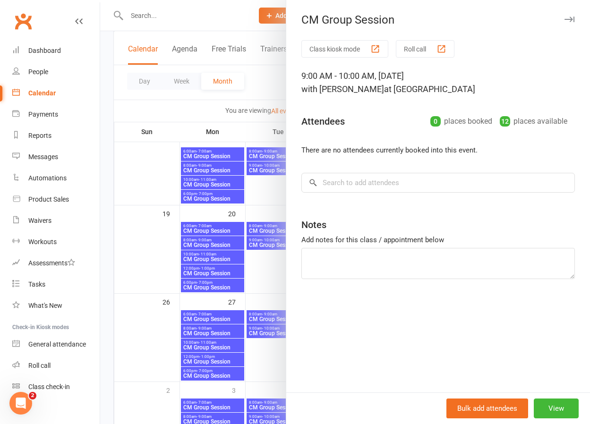
click at [252, 266] on div at bounding box center [345, 212] width 490 height 424
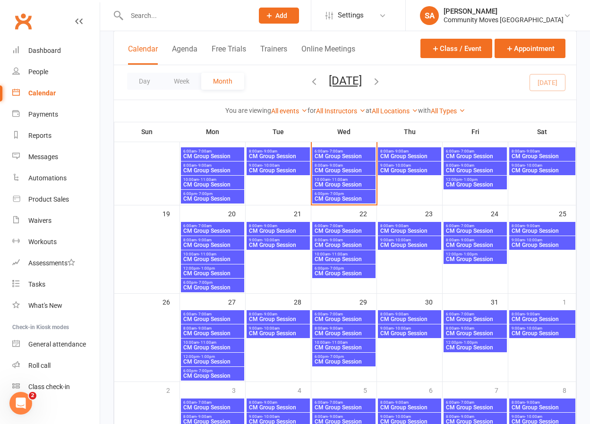
click at [555, 316] on span "CM Group Session" at bounding box center [542, 319] width 62 height 6
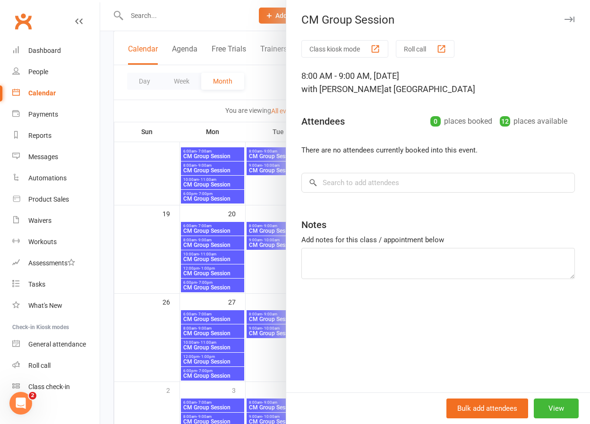
click at [274, 275] on div at bounding box center [345, 212] width 490 height 424
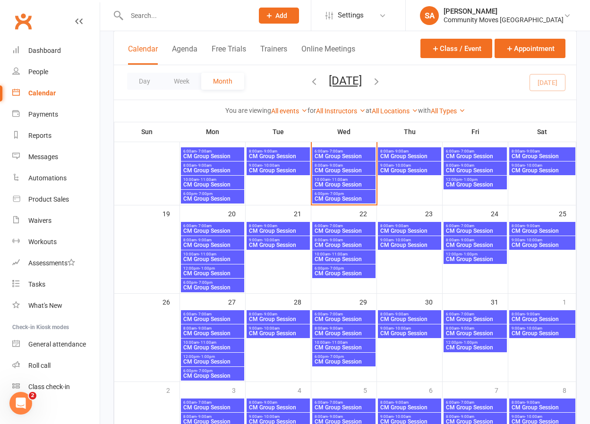
click at [538, 328] on span "- 10:00am" at bounding box center [533, 328] width 17 height 4
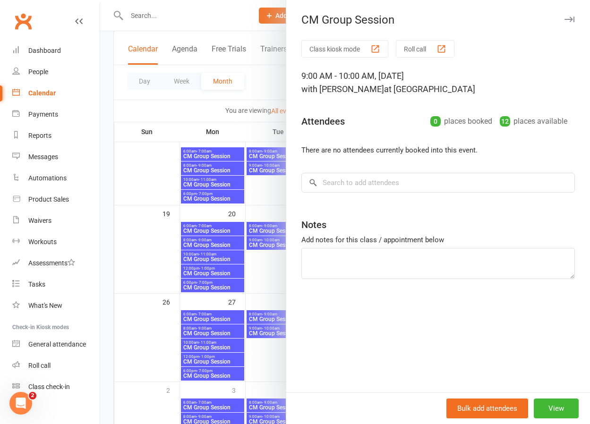
click at [271, 275] on div at bounding box center [345, 212] width 490 height 424
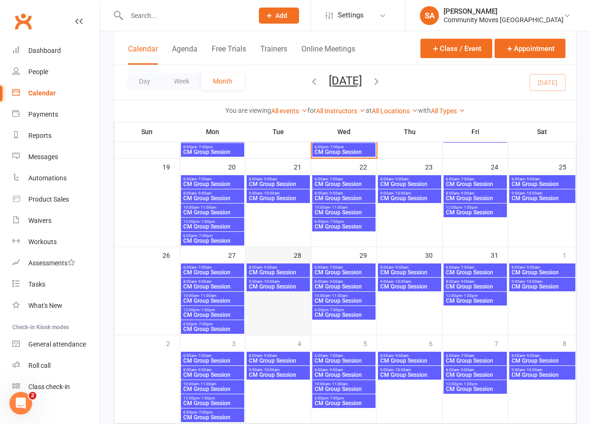
scroll to position [279, 0]
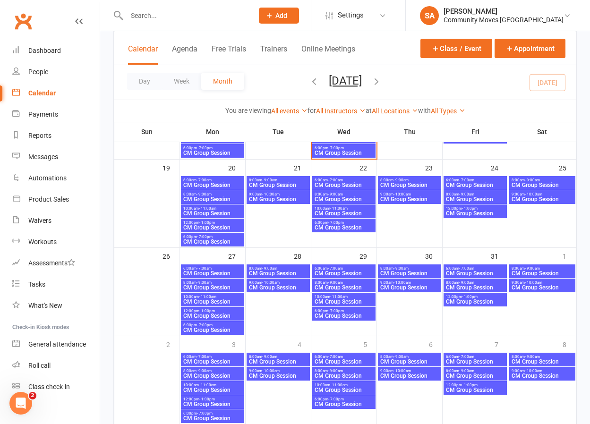
click at [340, 313] on span "CM Group Session" at bounding box center [344, 316] width 60 height 6
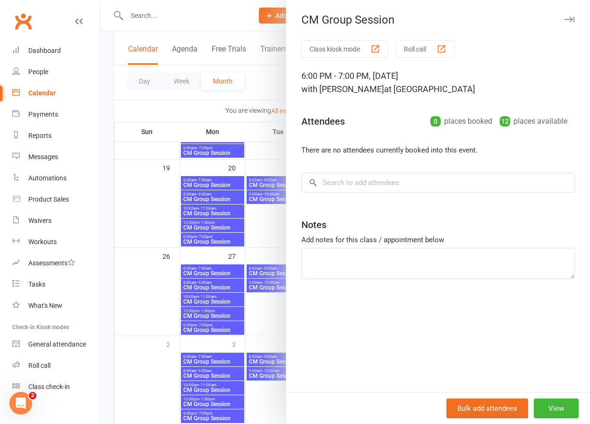
click at [264, 233] on div at bounding box center [345, 212] width 490 height 424
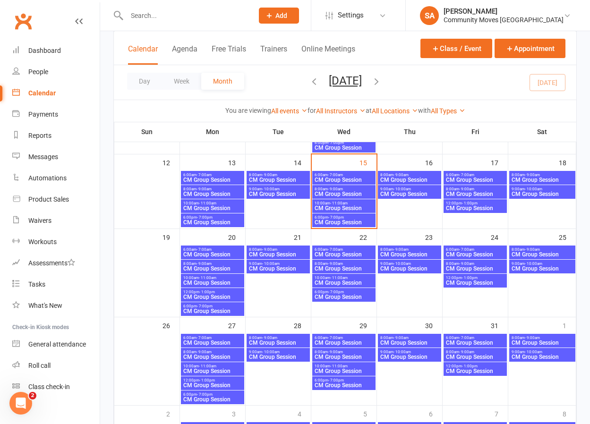
scroll to position [208, 0]
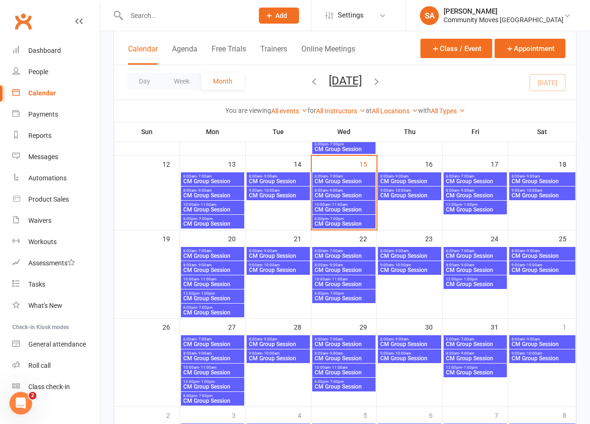
click at [340, 217] on span "- 7:00pm" at bounding box center [336, 219] width 16 height 4
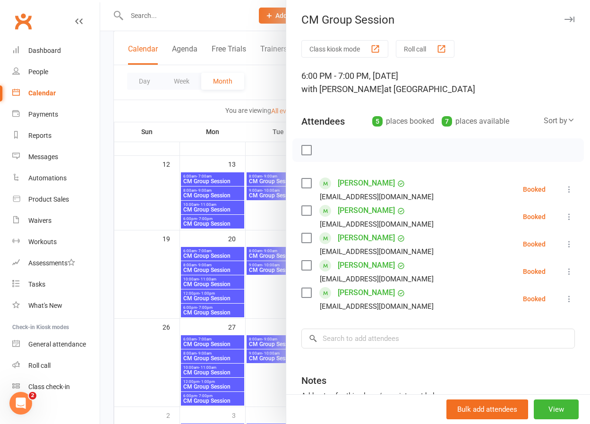
click at [267, 216] on div at bounding box center [345, 212] width 490 height 424
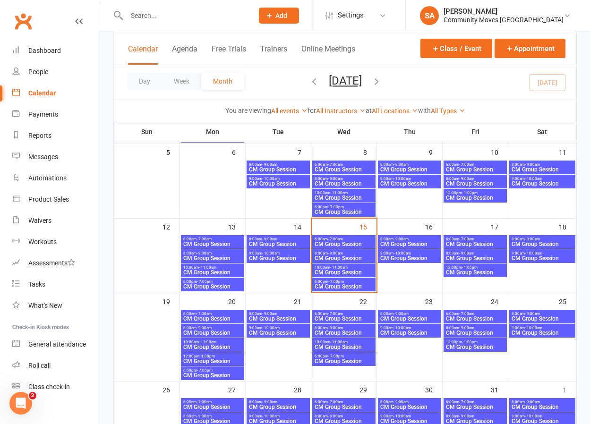
scroll to position [145, 0]
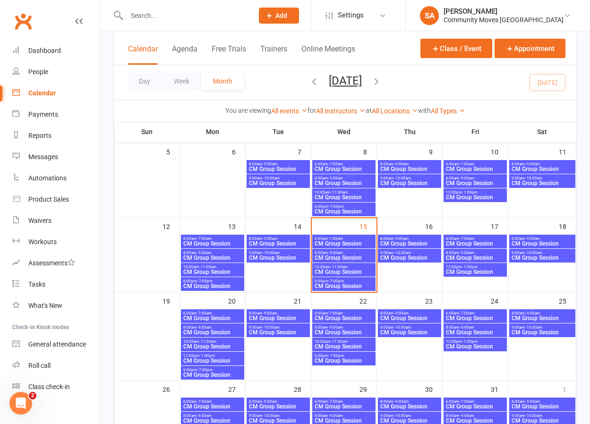
click at [337, 269] on span "CM Group Session" at bounding box center [344, 272] width 60 height 6
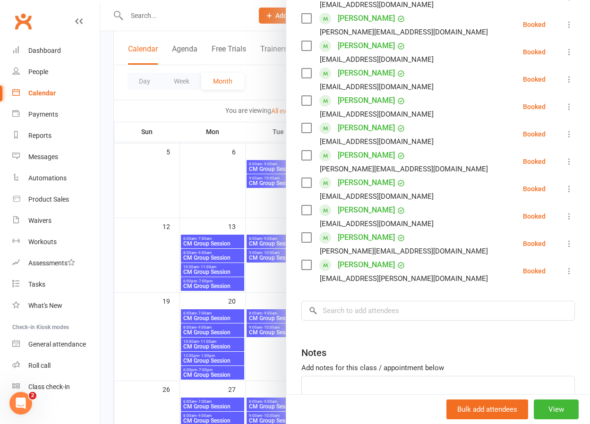
scroll to position [195, 0]
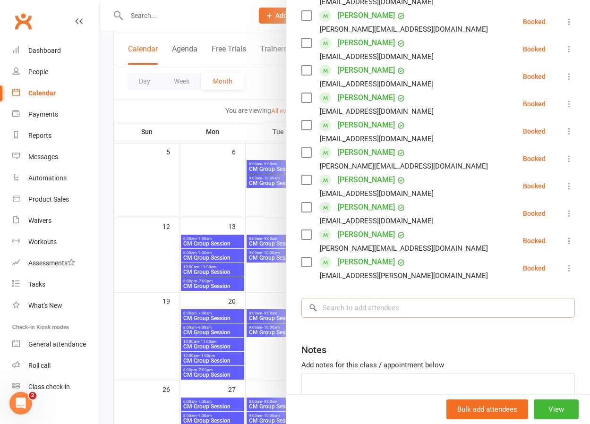
click at [368, 304] on input "search" at bounding box center [437, 308] width 273 height 20
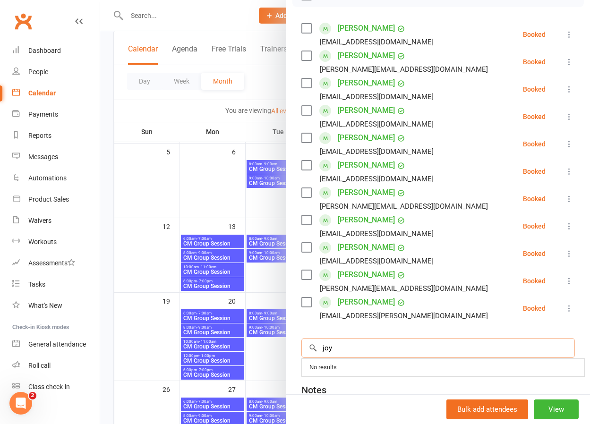
scroll to position [168, 0]
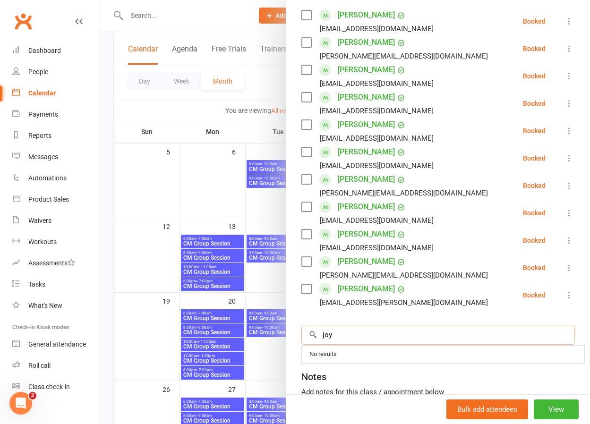
type input "joy"
drag, startPoint x: 215, startPoint y: 178, endPoint x: 227, endPoint y: 182, distance: 12.5
click at [215, 178] on div at bounding box center [345, 212] width 490 height 424
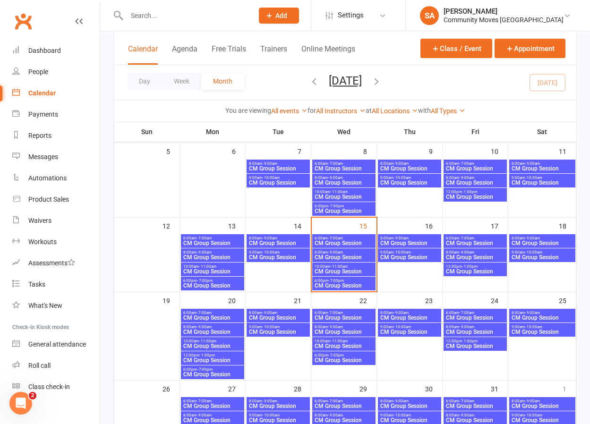
click at [287, 14] on span "Add" at bounding box center [281, 16] width 12 height 8
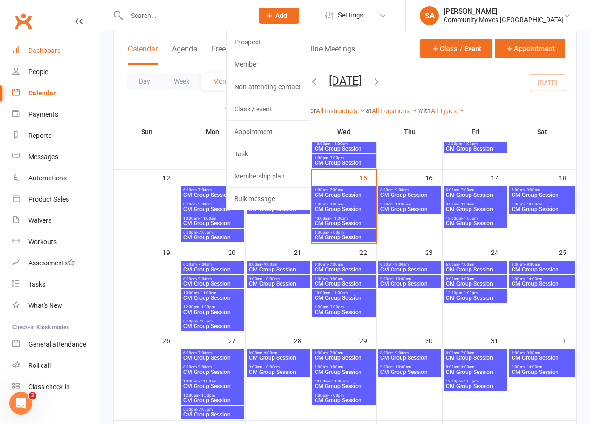
scroll to position [198, 0]
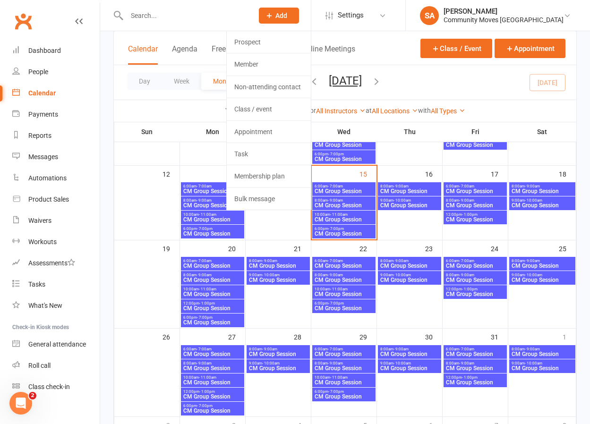
click at [150, 16] on input "text" at bounding box center [185, 15] width 123 height 13
click at [292, 40] on link "Prospect" at bounding box center [269, 42] width 84 height 22
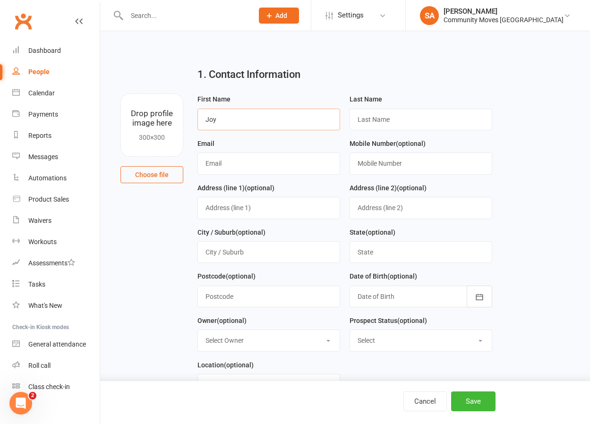
scroll to position [38, 0]
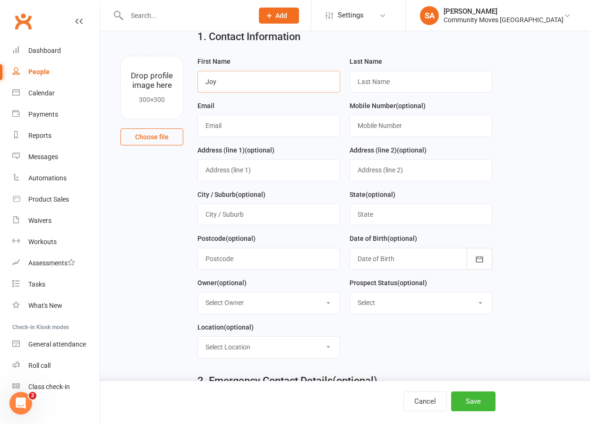
type input "Joy"
paste input "[EMAIL_ADDRESS][DOMAIN_NAME]"
type input "[EMAIL_ADDRESS][DOMAIN_NAME]"
drag, startPoint x: 354, startPoint y: 85, endPoint x: 340, endPoint y: 84, distance: 14.2
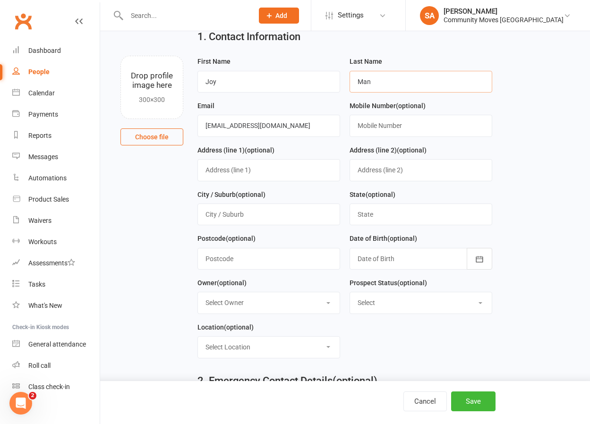
click at [340, 84] on form "First Name [PERSON_NAME] Last Name Man Email [EMAIL_ADDRESS][DOMAIN_NAME] Mobil…" at bounding box center [345, 211] width 304 height 310
paste input "gelsdorf"
type input "[GEOGRAPHIC_DATA]"
click at [392, 124] on input "text" at bounding box center [421, 126] width 143 height 22
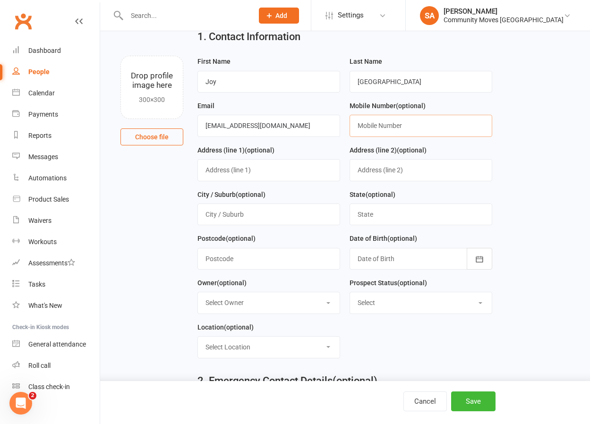
paste input "0402 052 900"
type input "0402 052 900"
click at [470, 400] on button "Save" at bounding box center [473, 402] width 44 height 20
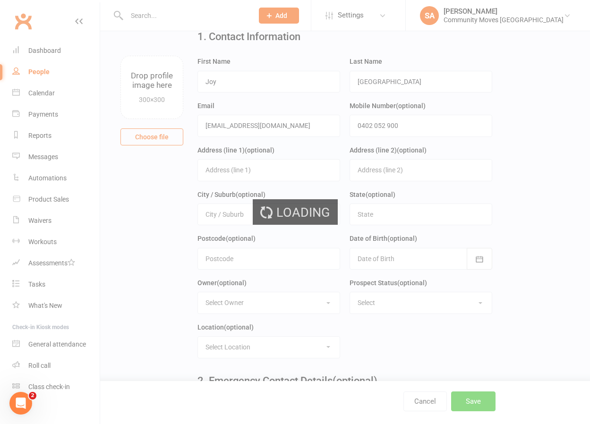
scroll to position [0, 0]
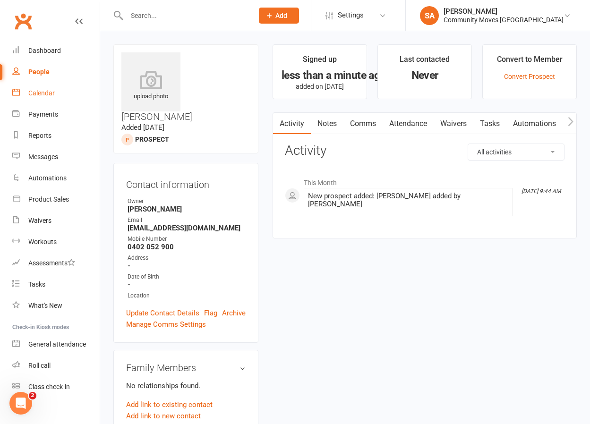
click at [44, 93] on div "Calendar" at bounding box center [41, 93] width 26 height 8
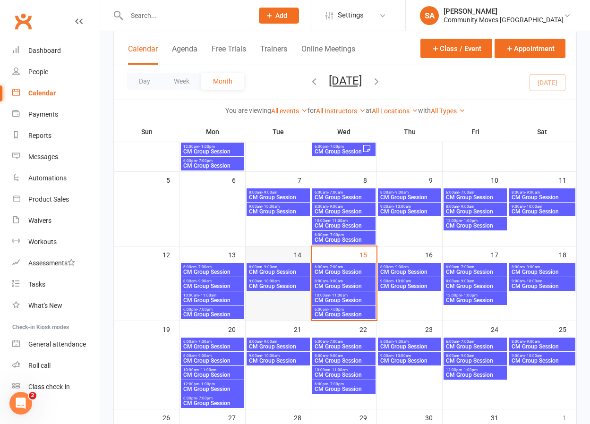
scroll to position [119, 0]
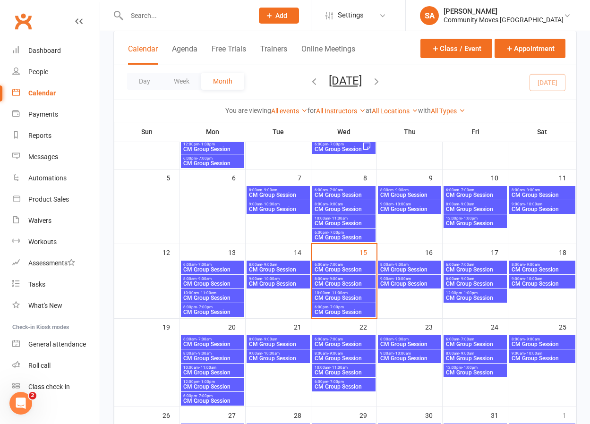
click at [342, 294] on span "- 11:00am" at bounding box center [338, 293] width 17 height 4
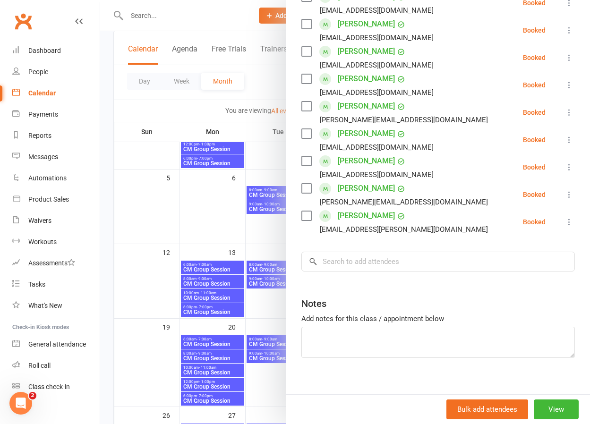
scroll to position [242, 0]
click at [349, 264] on input "search" at bounding box center [437, 261] width 273 height 20
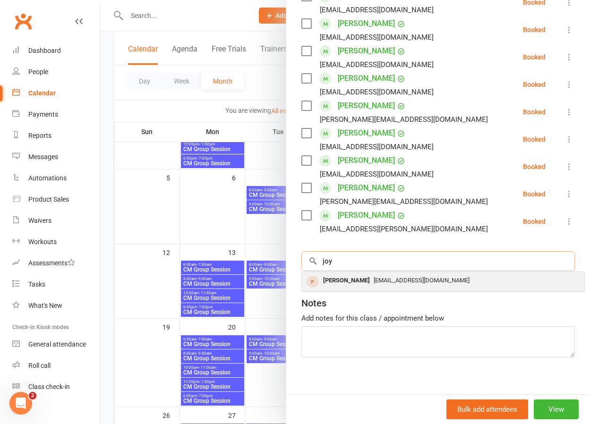
type input "joy"
click at [341, 282] on div "[PERSON_NAME]" at bounding box center [346, 281] width 54 height 14
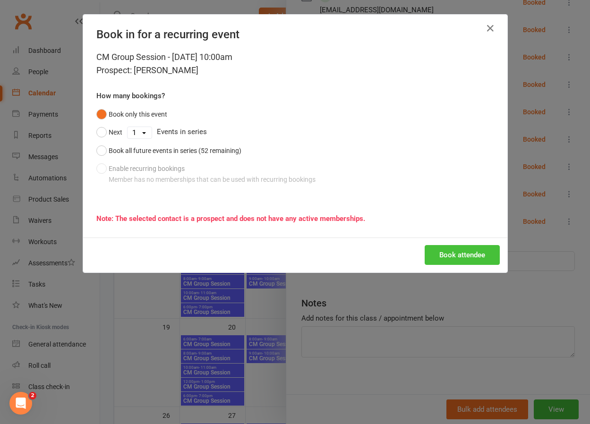
click at [448, 252] on button "Book attendee" at bounding box center [462, 255] width 75 height 20
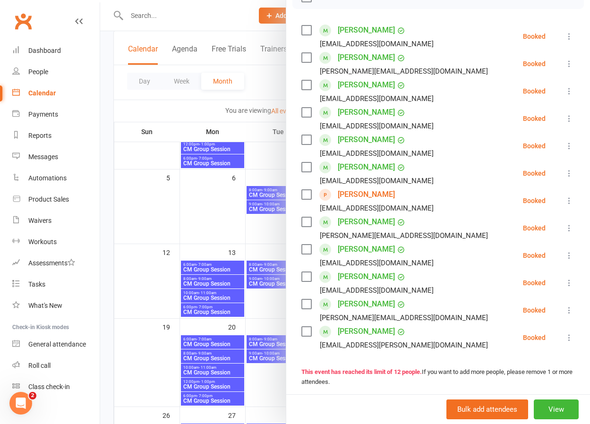
scroll to position [152, 0]
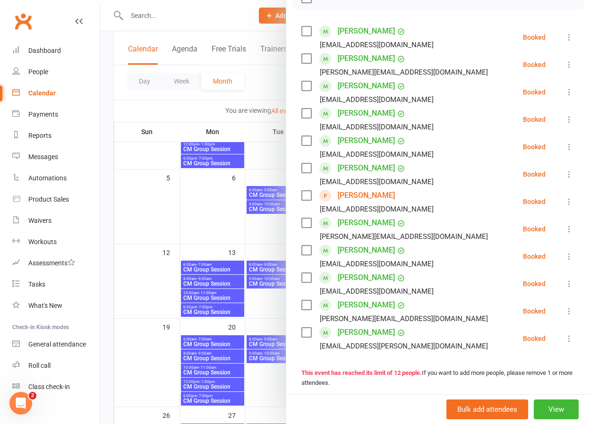
click at [568, 199] on icon at bounding box center [568, 201] width 9 height 9
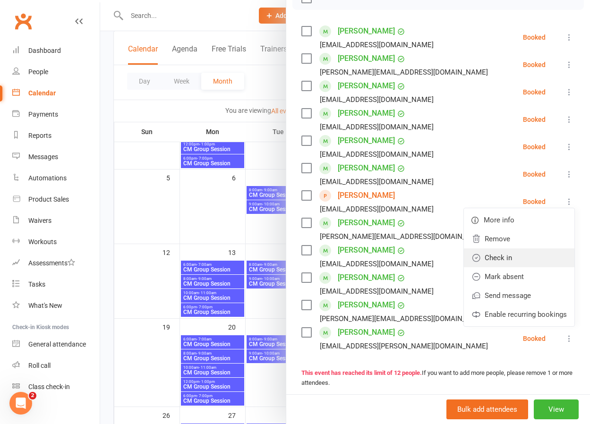
click at [503, 257] on link "Check in" at bounding box center [519, 257] width 111 height 19
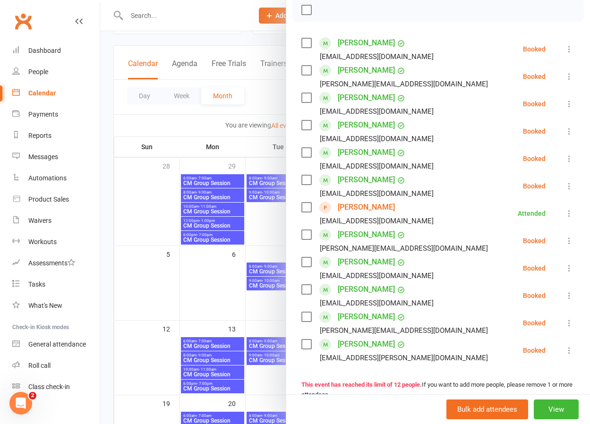
scroll to position [143, 0]
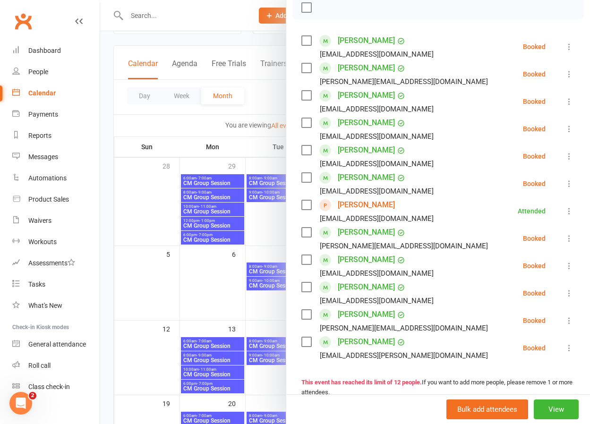
click at [568, 75] on icon at bounding box center [568, 73] width 9 height 9
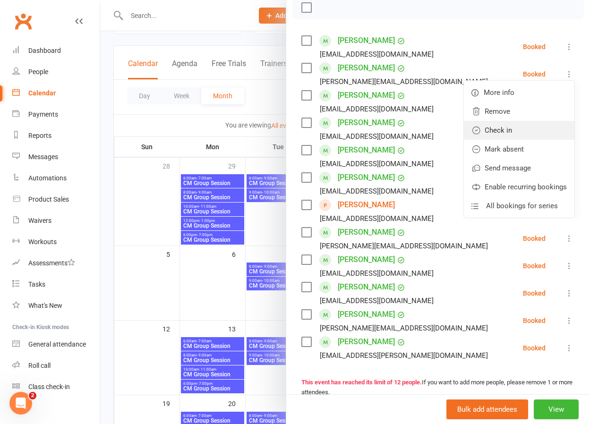
click at [507, 131] on link "Check in" at bounding box center [519, 130] width 111 height 19
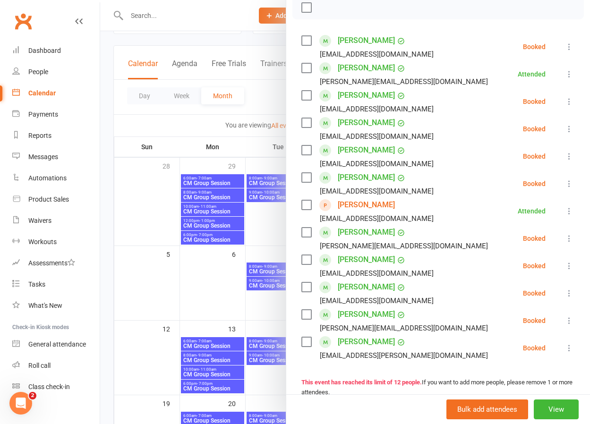
click at [568, 237] on icon at bounding box center [568, 238] width 9 height 9
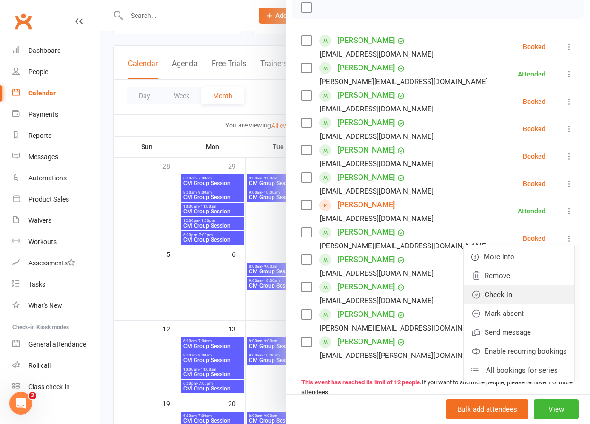
click at [509, 292] on link "Check in" at bounding box center [519, 294] width 111 height 19
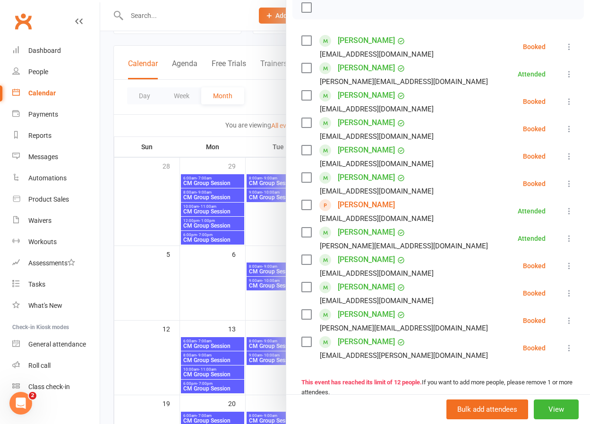
click at [569, 265] on icon at bounding box center [568, 265] width 9 height 9
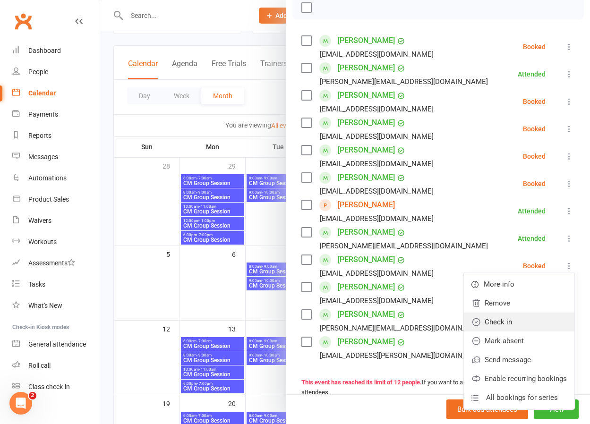
click at [511, 323] on link "Check in" at bounding box center [519, 322] width 111 height 19
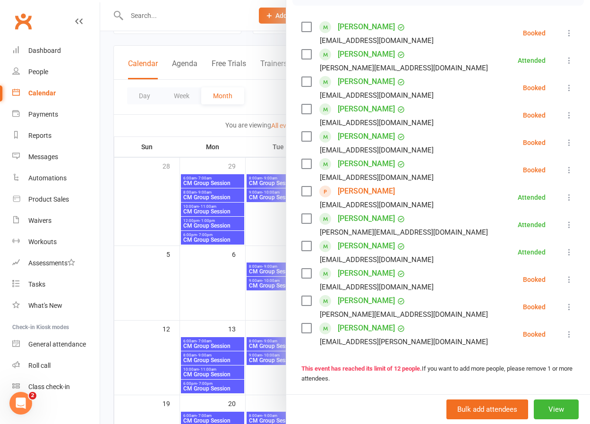
scroll to position [155, 0]
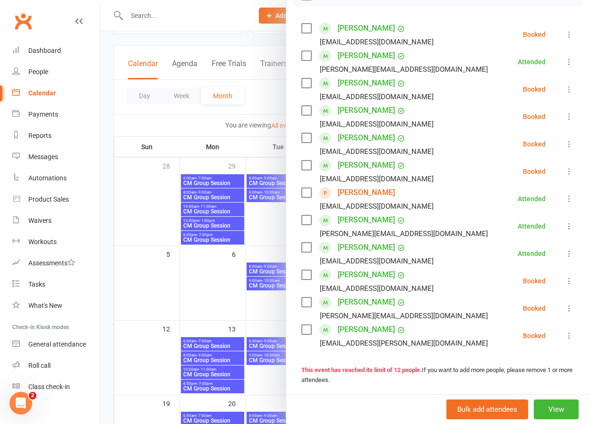
click at [566, 34] on icon at bounding box center [568, 34] width 9 height 9
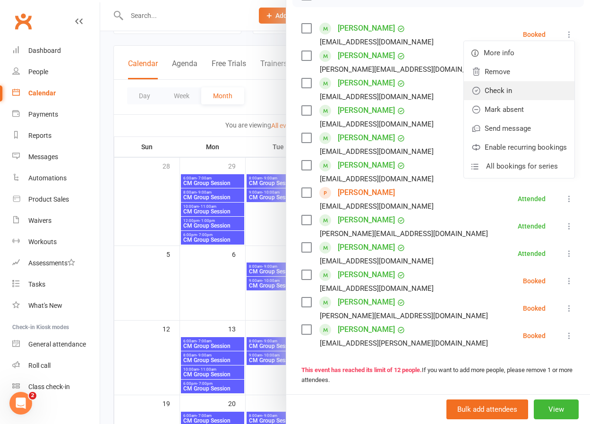
click at [500, 91] on link "Check in" at bounding box center [519, 90] width 111 height 19
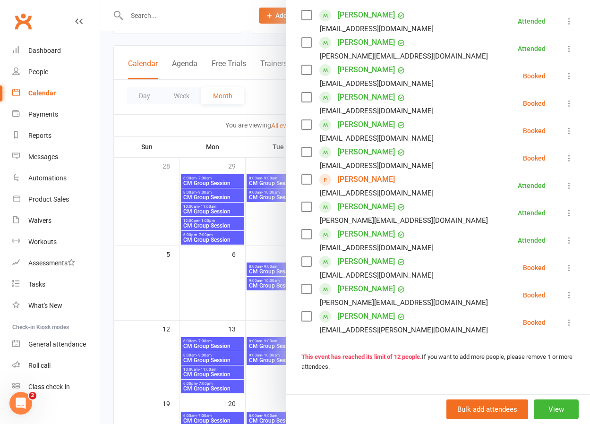
scroll to position [169, 0]
click at [567, 293] on icon at bounding box center [568, 294] width 9 height 9
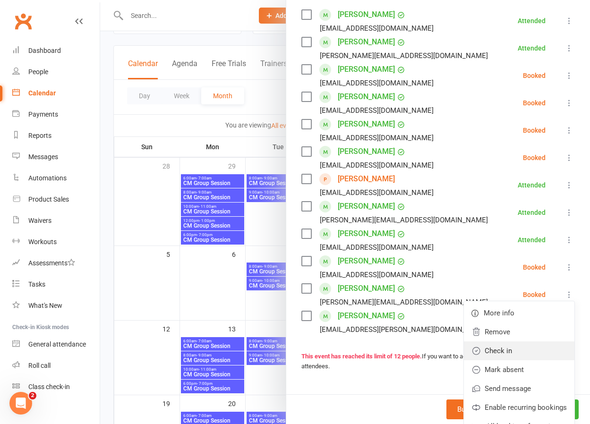
click at [517, 349] on link "Check in" at bounding box center [519, 350] width 111 height 19
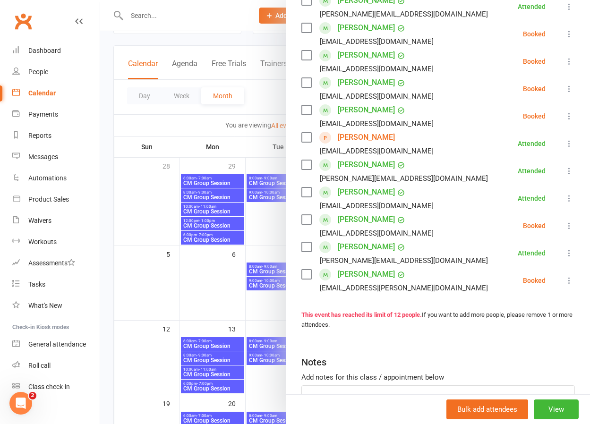
scroll to position [214, 0]
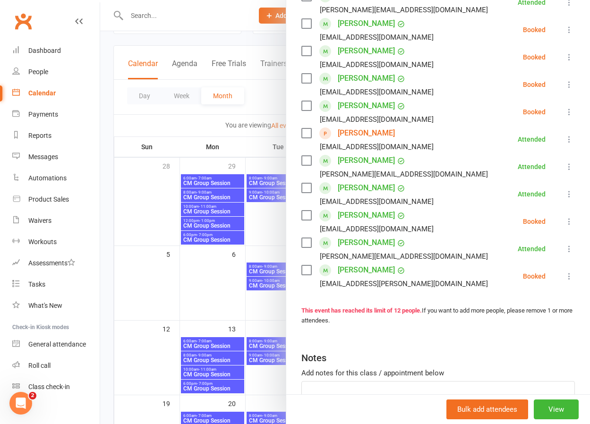
click at [568, 274] on icon at bounding box center [568, 276] width 9 height 9
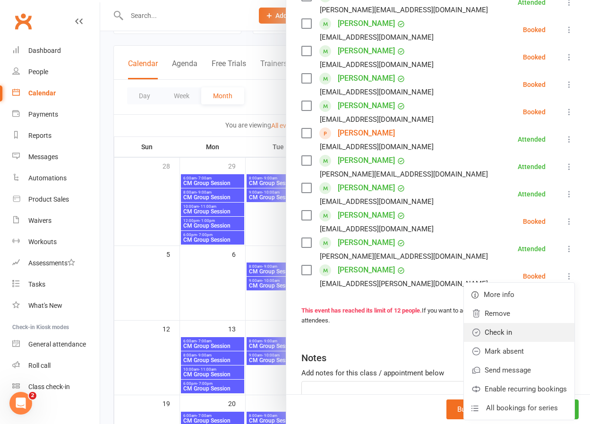
click at [519, 328] on link "Check in" at bounding box center [519, 332] width 111 height 19
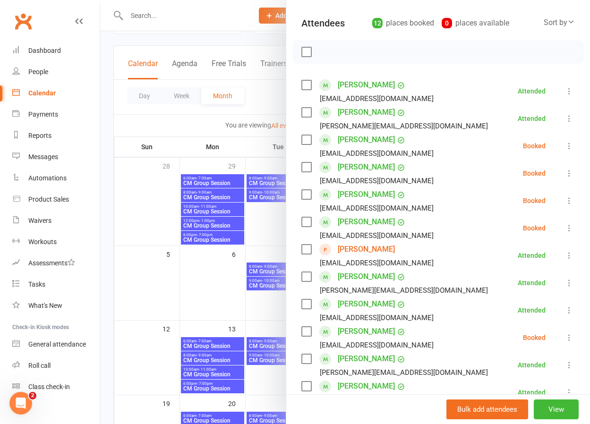
scroll to position [97, 0]
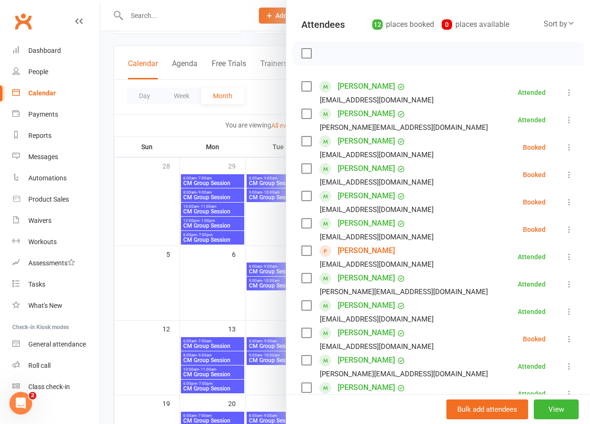
click at [572, 146] on icon at bounding box center [568, 147] width 9 height 9
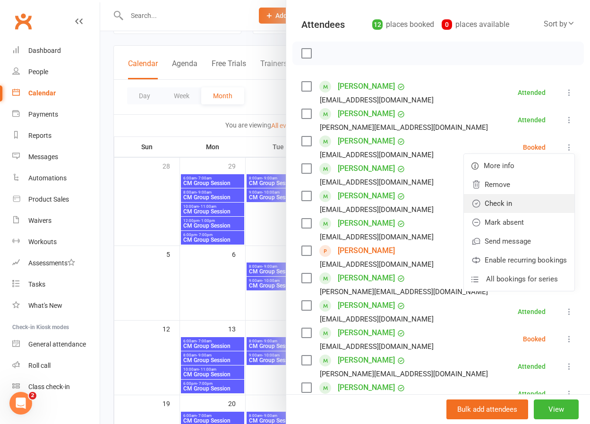
click at [516, 203] on link "Check in" at bounding box center [519, 203] width 111 height 19
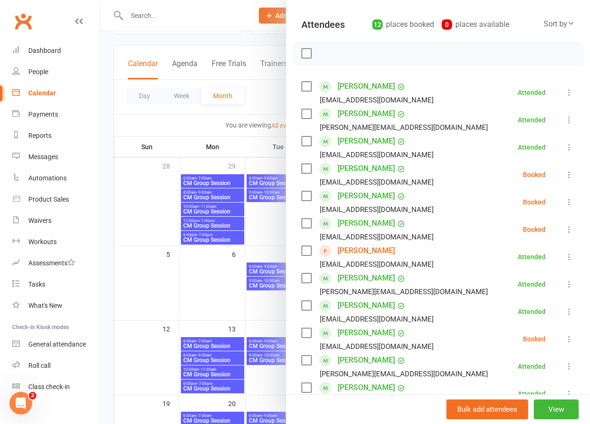
click at [570, 172] on icon at bounding box center [568, 174] width 9 height 9
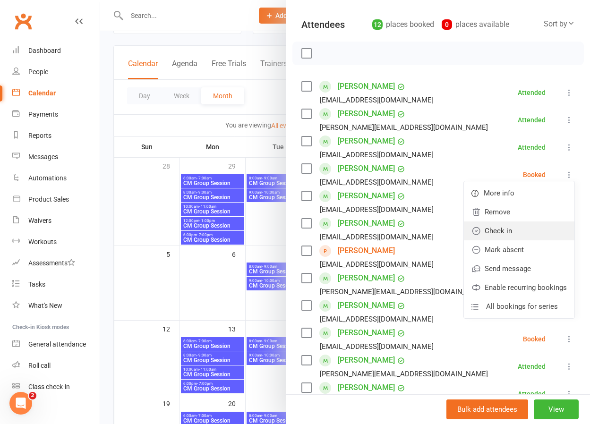
click at [506, 229] on link "Check in" at bounding box center [519, 231] width 111 height 19
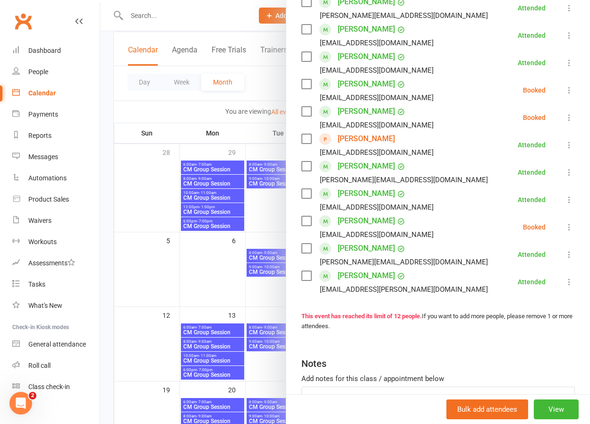
scroll to position [199, 0]
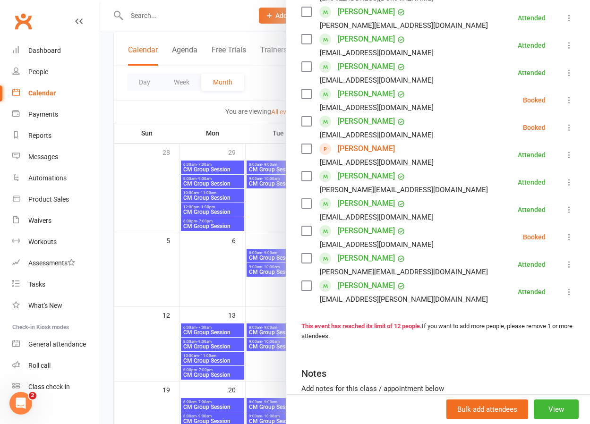
click at [571, 99] on icon at bounding box center [568, 99] width 9 height 9
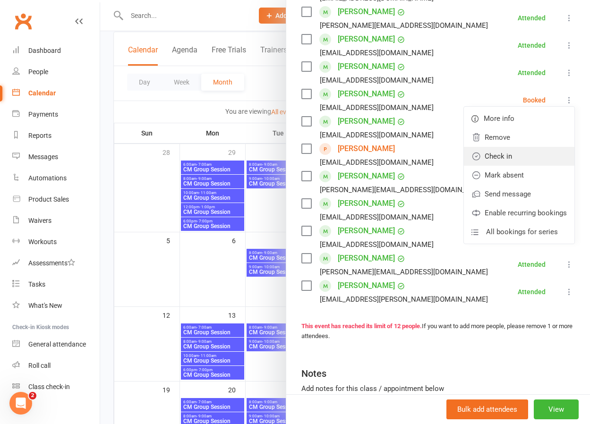
click at [501, 155] on link "Check in" at bounding box center [519, 156] width 111 height 19
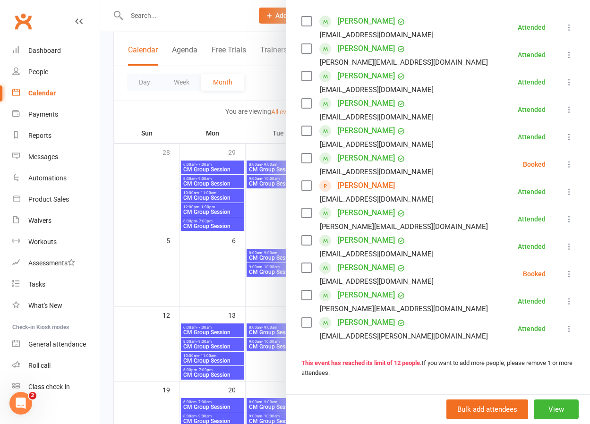
scroll to position [163, 0]
